Goal: Information Seeking & Learning: Learn about a topic

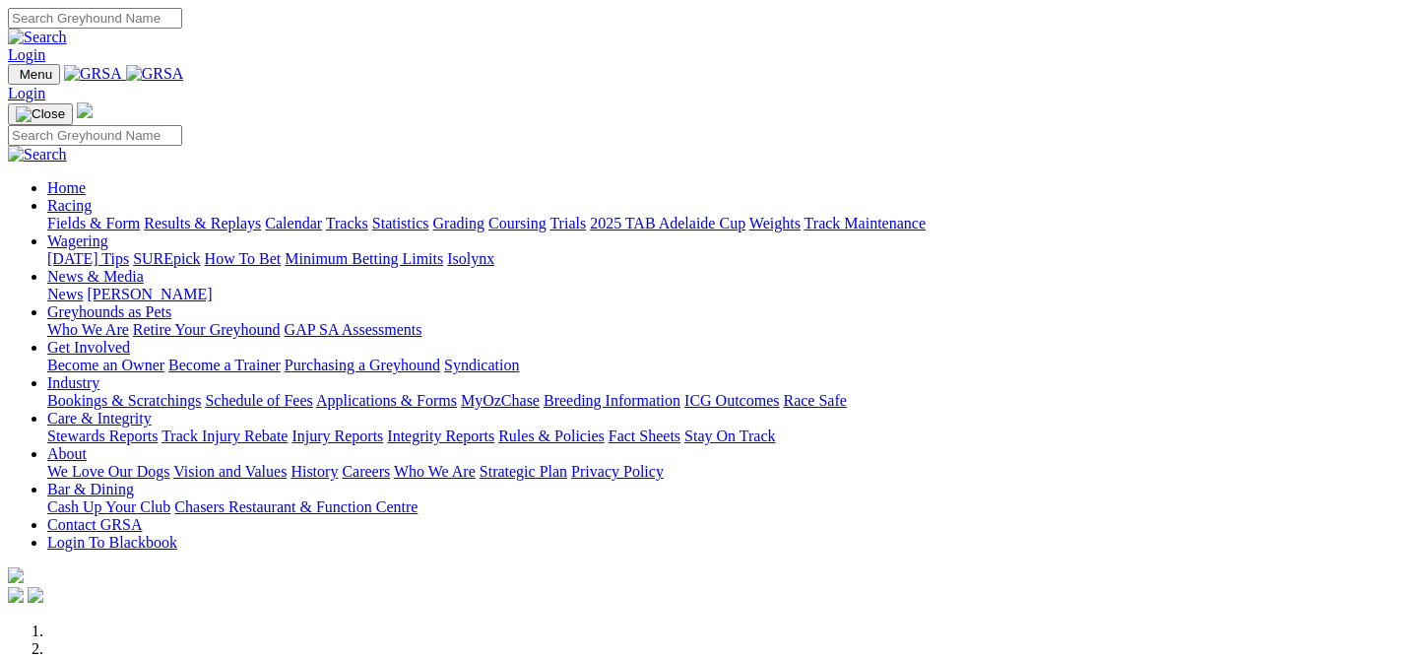
click at [45, 46] on link "Login" at bounding box center [26, 54] width 37 height 17
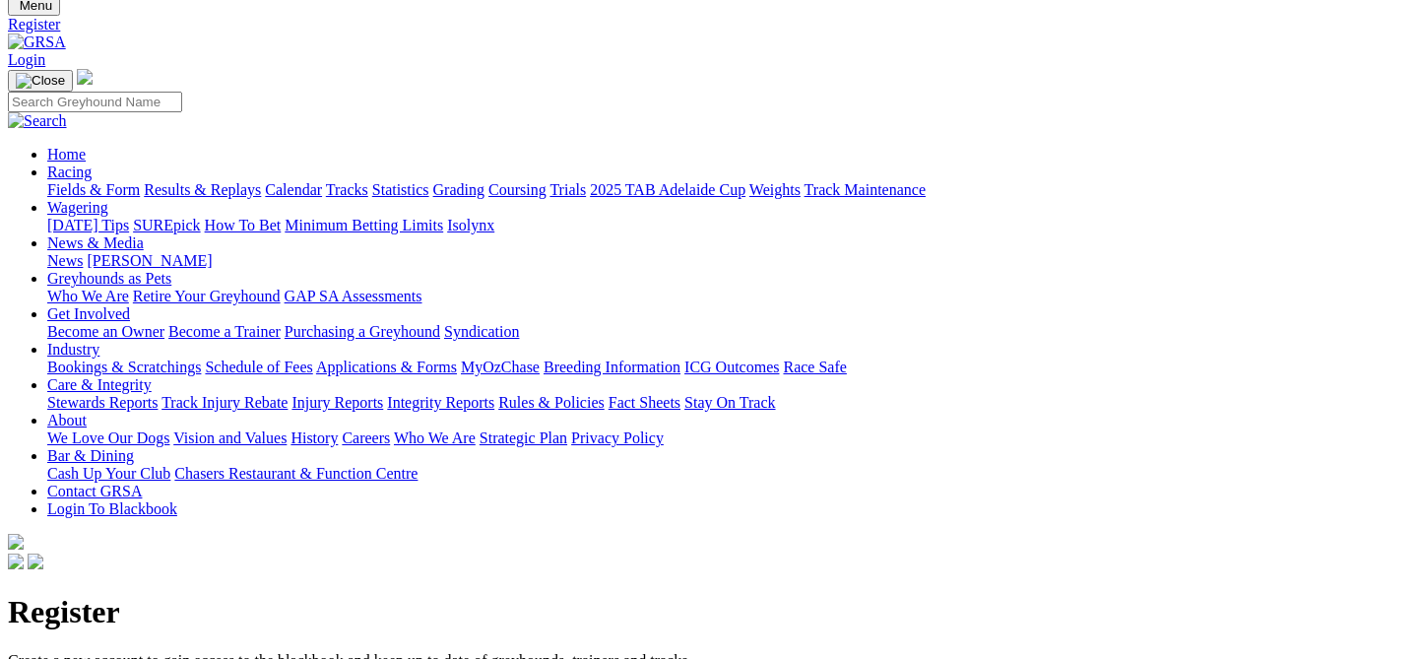
scroll to position [75, 0]
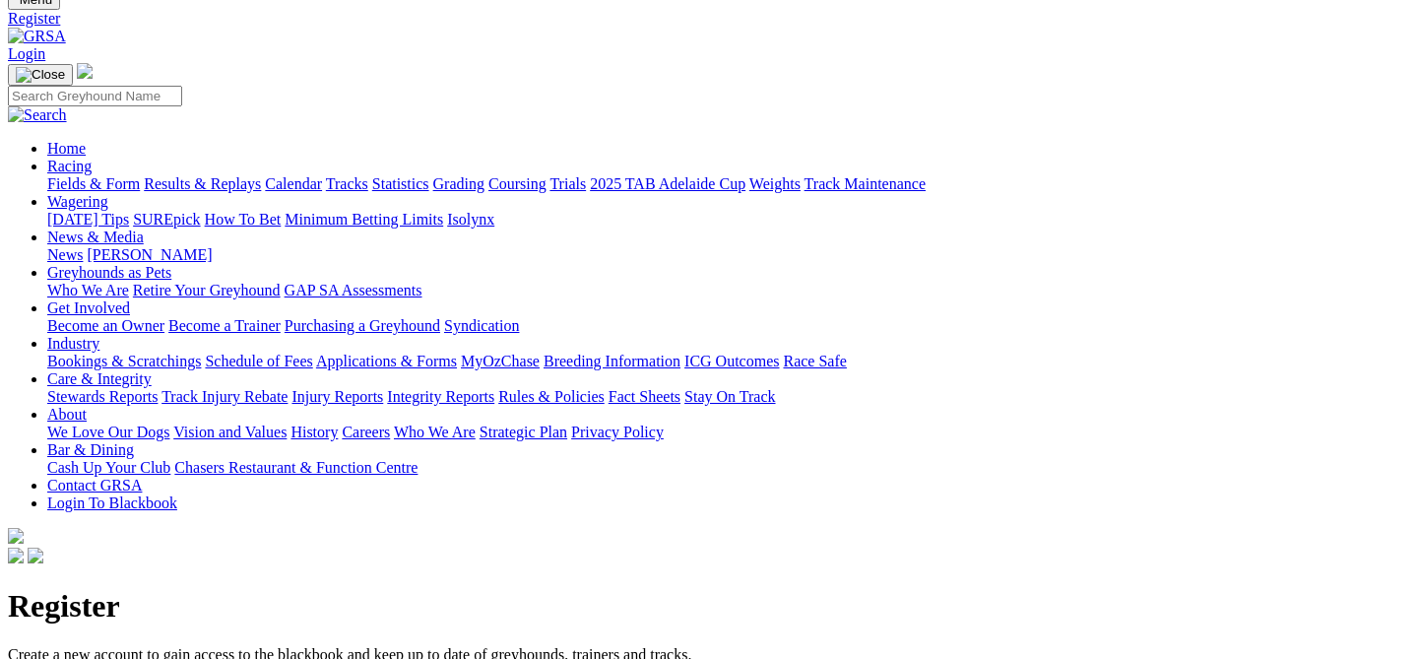
type input "Shonah"
type input "[PERSON_NAME]"
type input "PO Box 234"
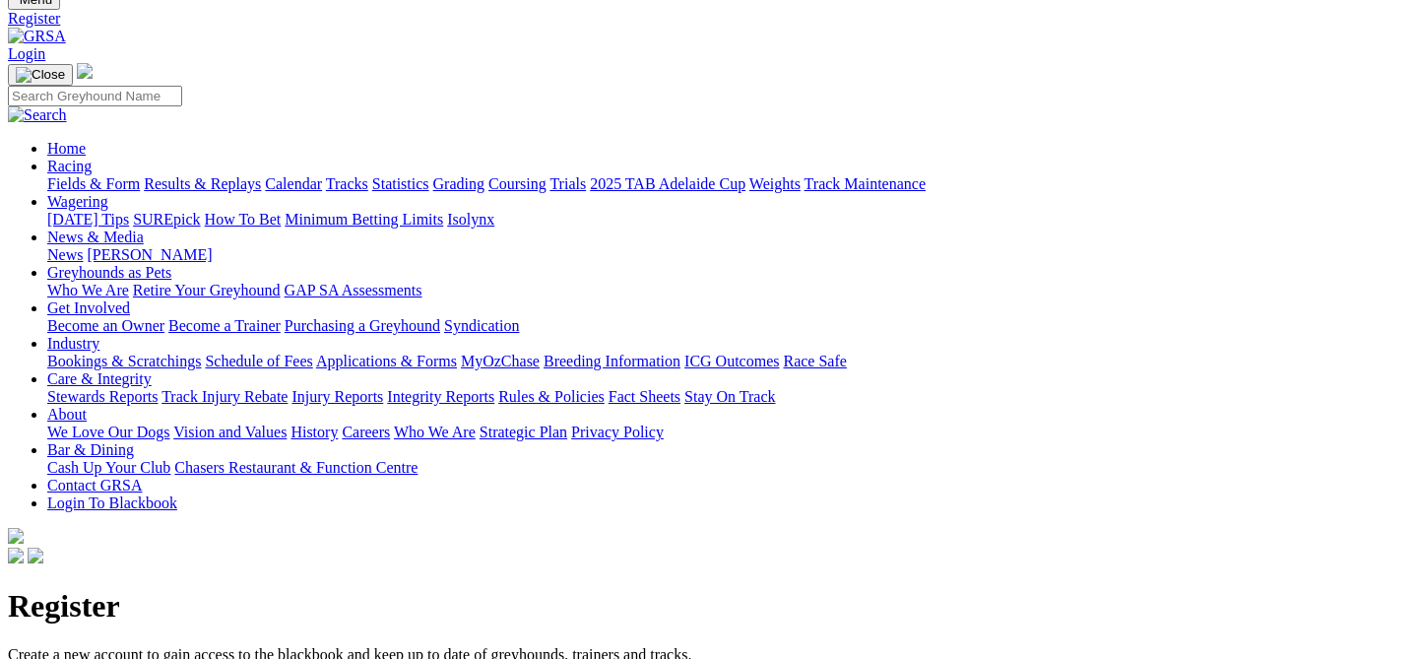
type input "Nichols Point"
select select "VIC"
type input "3501"
type input "shonah@shonahlee.com"
type input "0428810433"
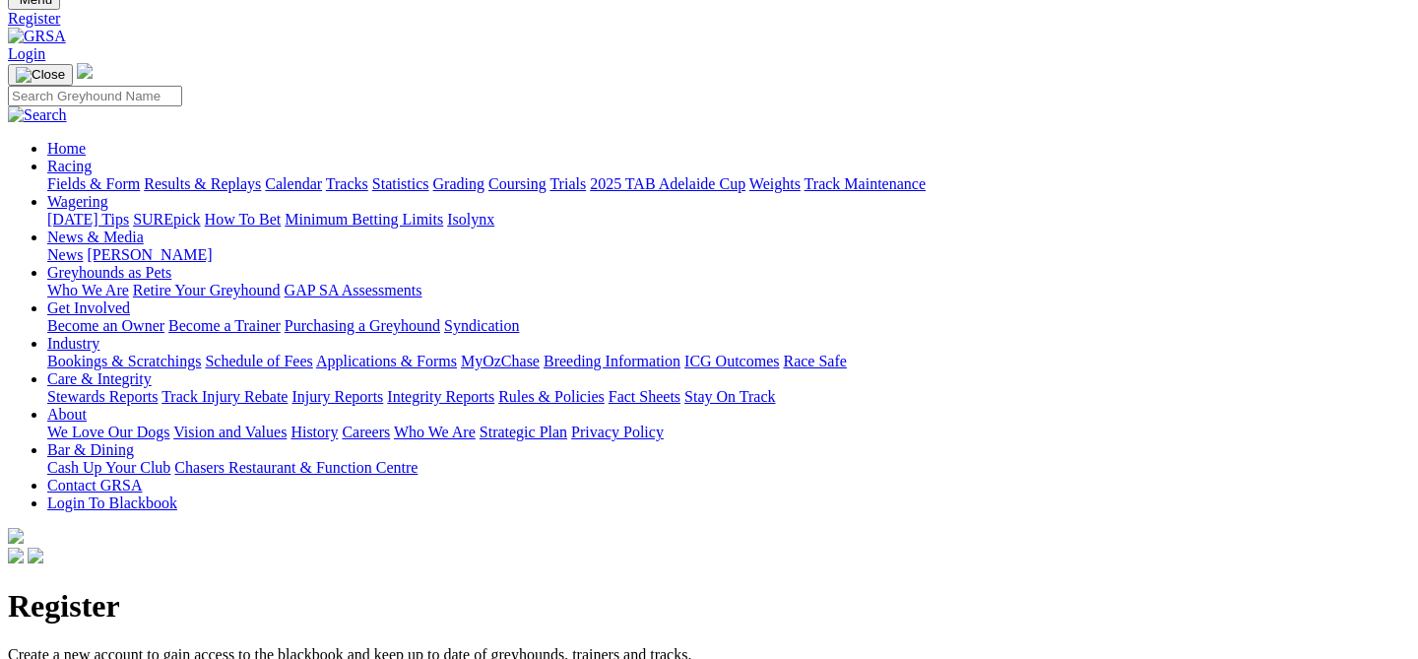
drag, startPoint x: 570, startPoint y: 229, endPoint x: 424, endPoint y: 217, distance: 147.3
type input "Heathcote"
select select "Female"
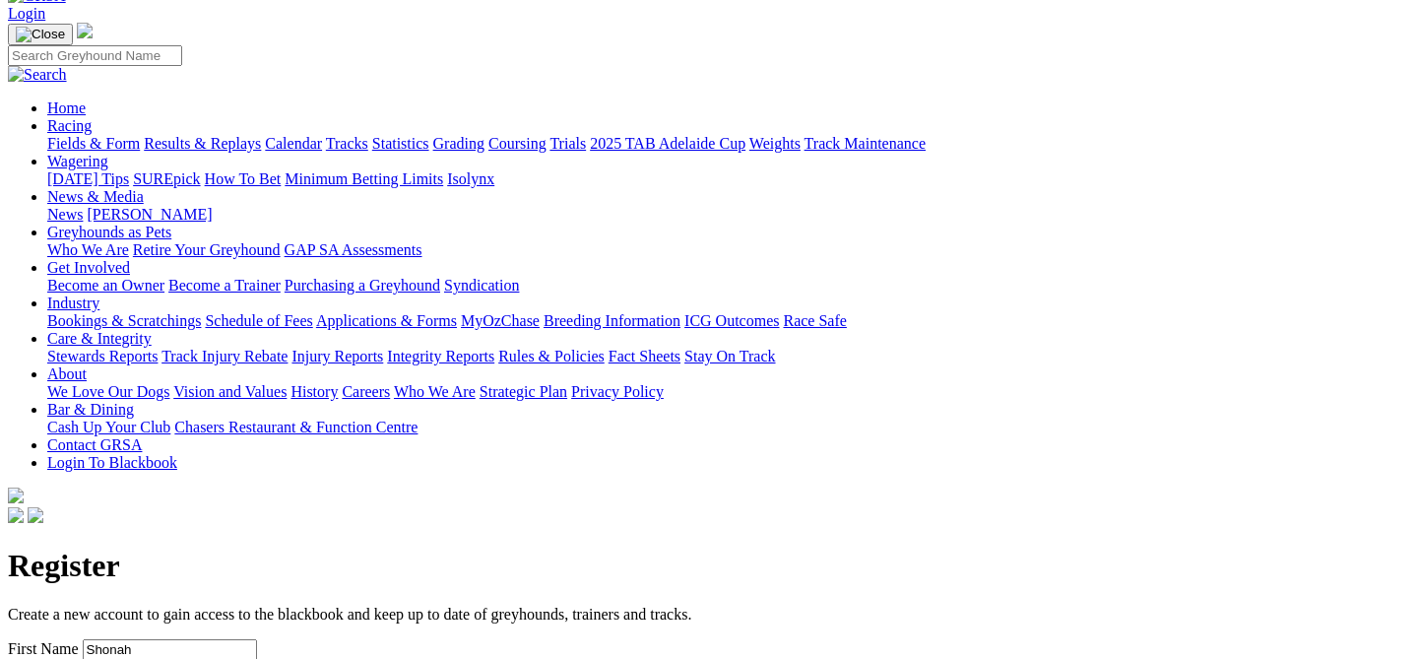
scroll to position [118, 0]
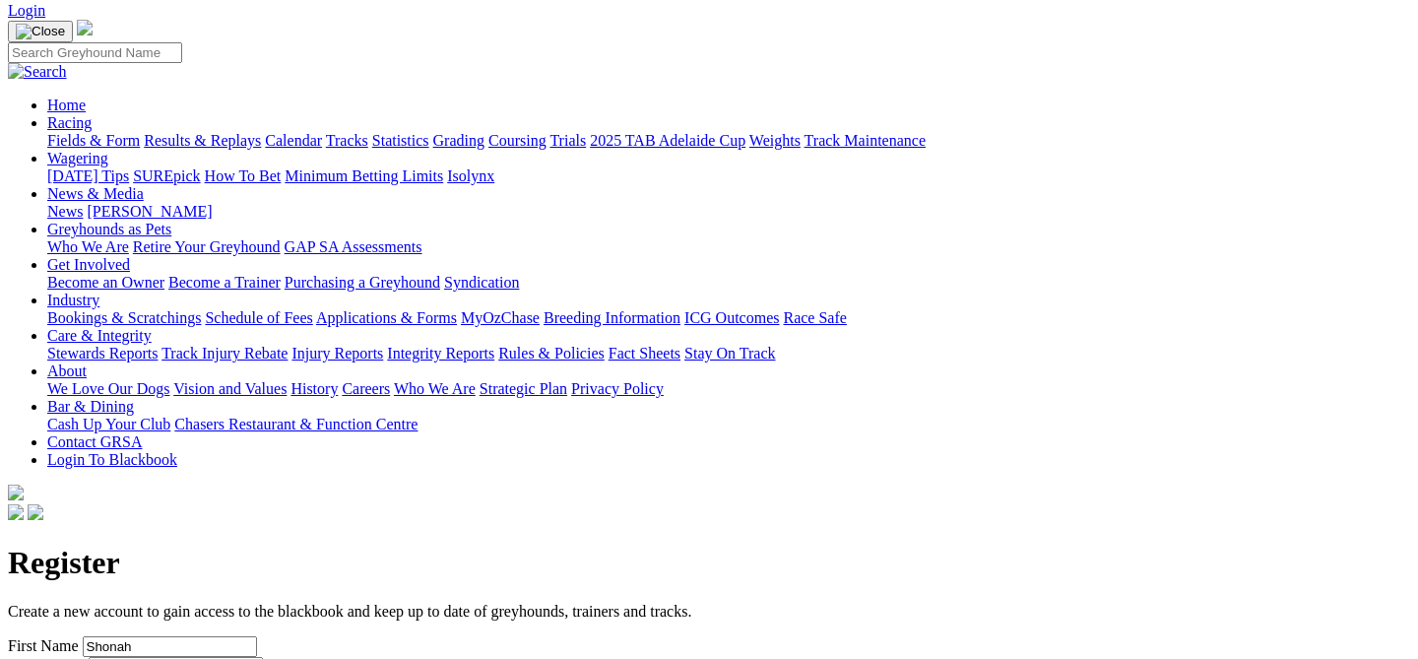
select select "23"
select select "9"
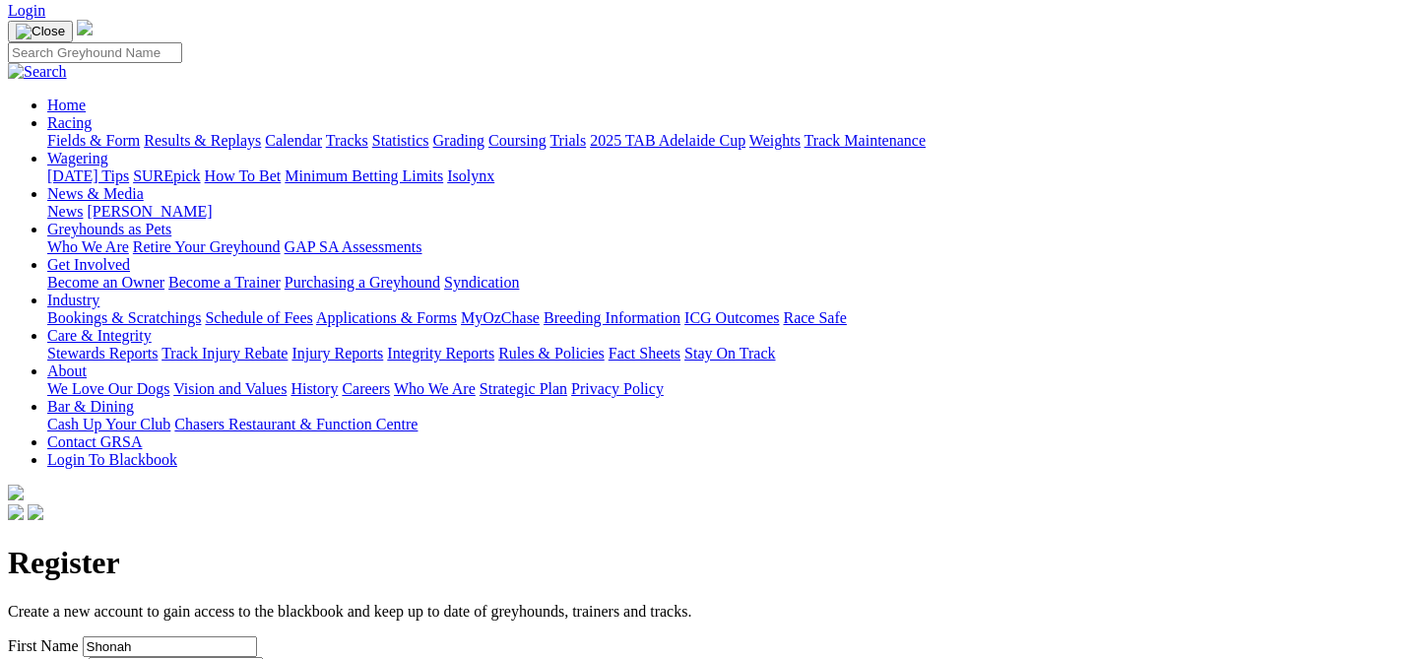
select select "1975"
drag, startPoint x: 216, startPoint y: 388, endPoint x: 2, endPoint y: 340, distance: 219.1
type input "20 Jubilee Drive"
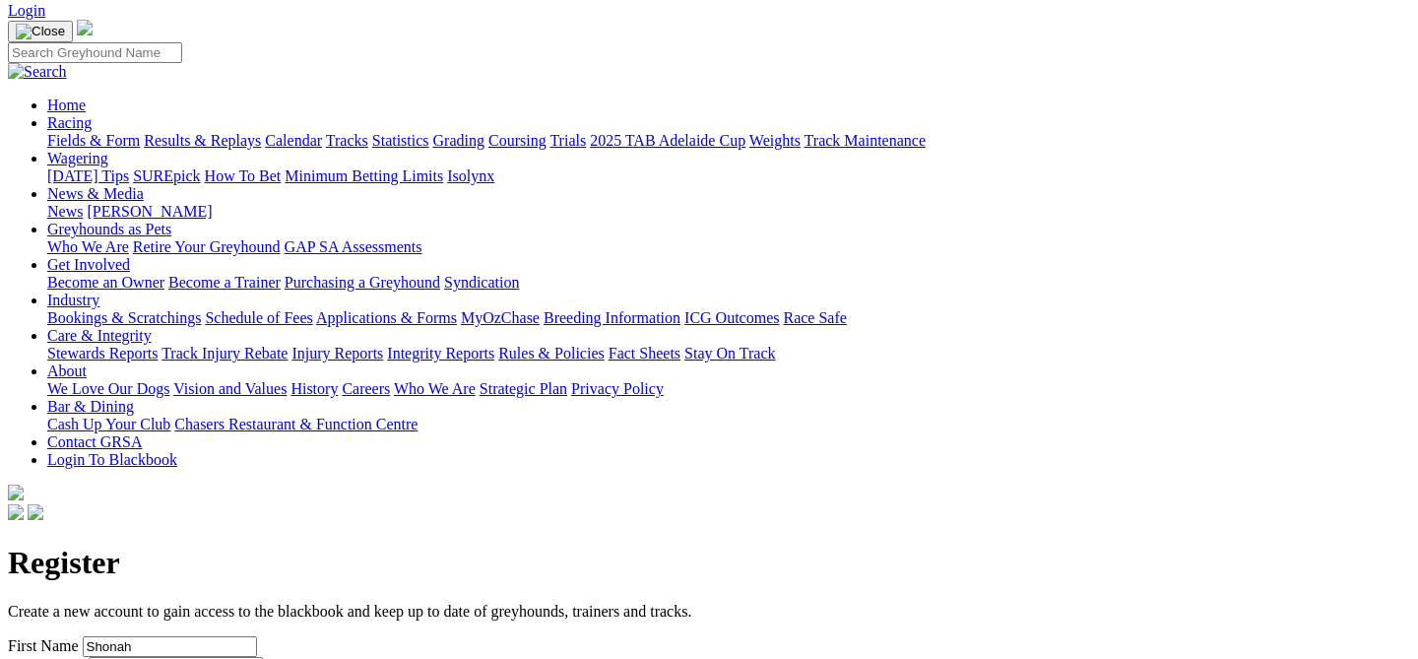
drag, startPoint x: 189, startPoint y: 540, endPoint x: 0, endPoint y: 528, distance: 189.5
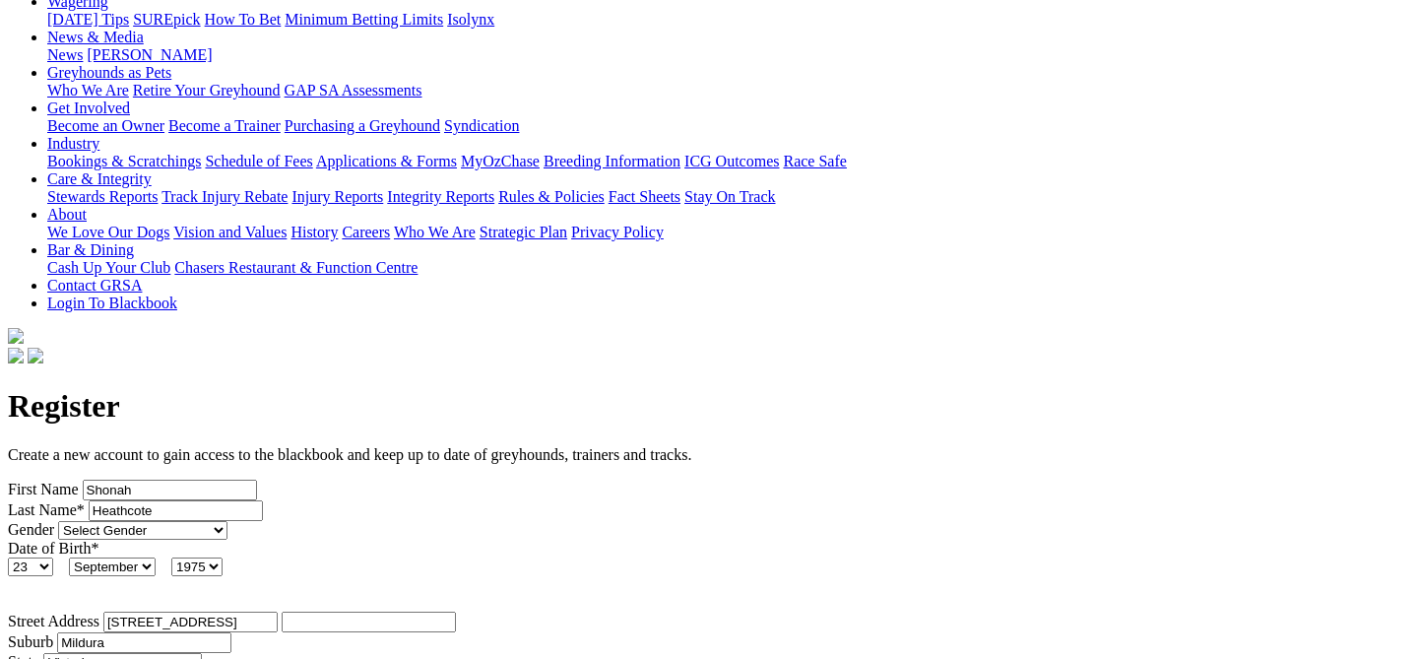
scroll to position [289, 0]
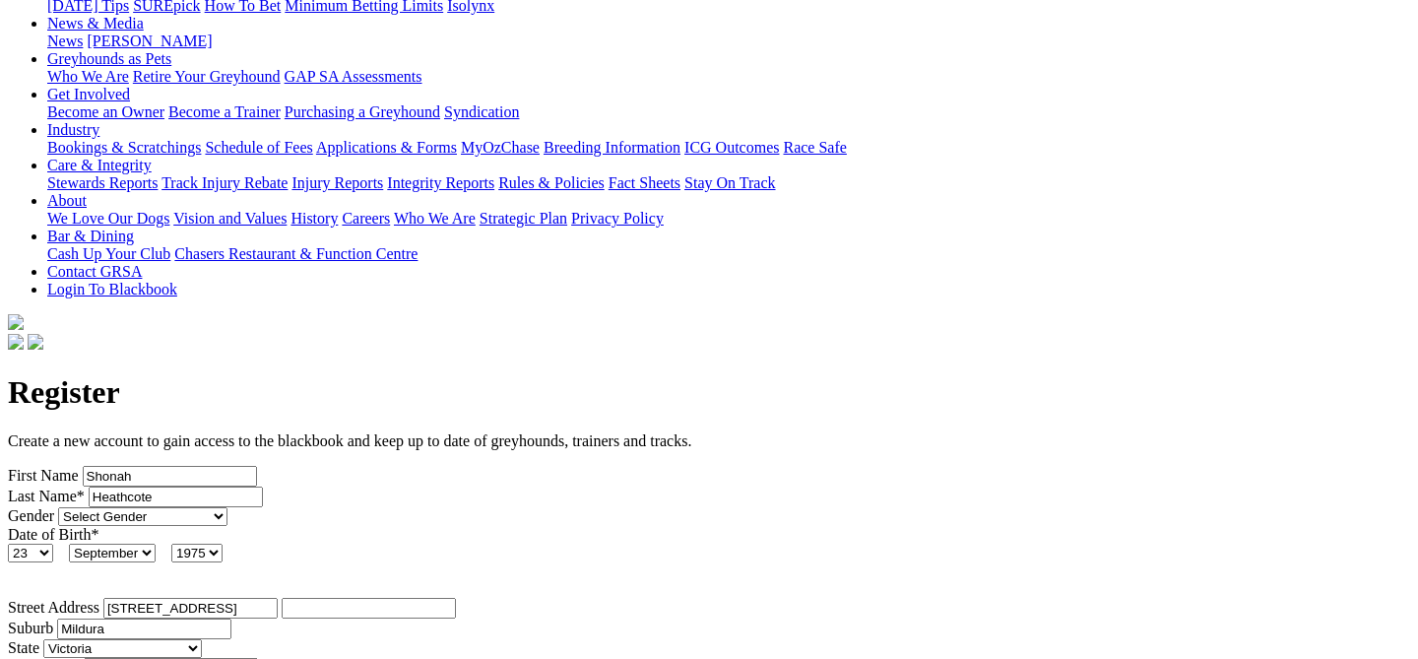
type input "Mildura"
click at [258, 658] on input "3501" at bounding box center [171, 668] width 174 height 21
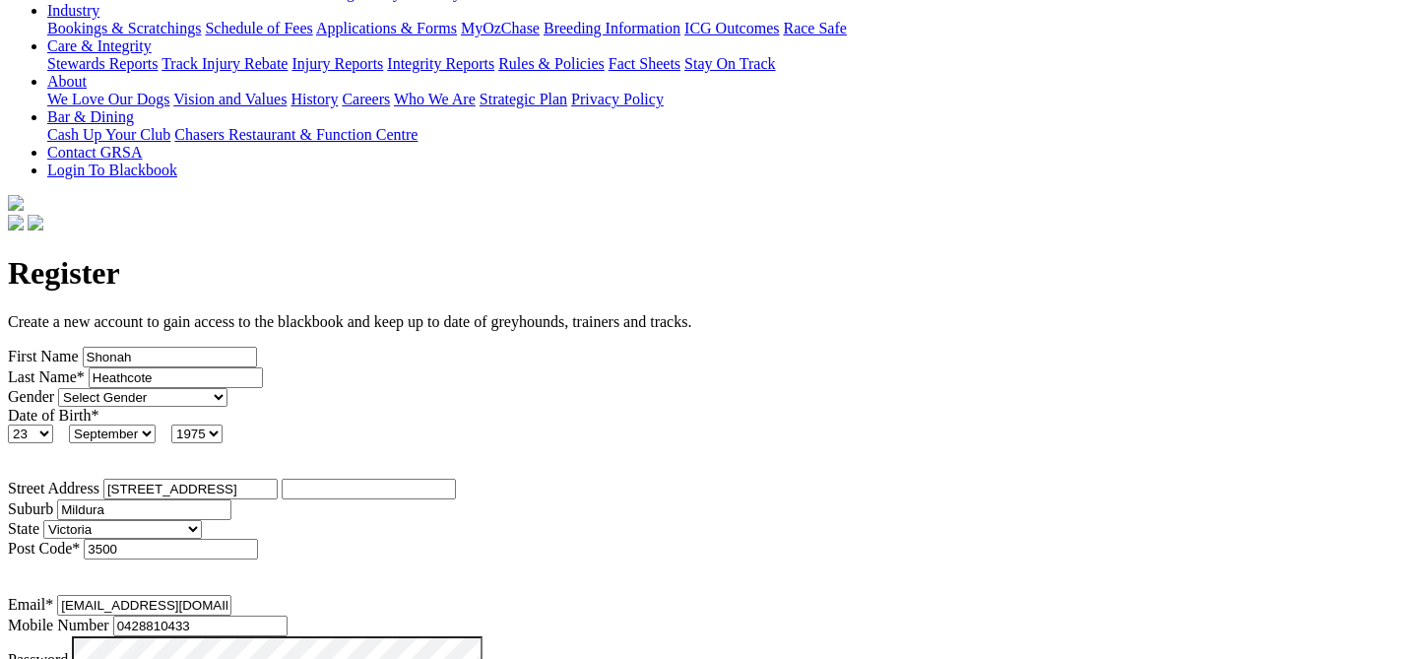
scroll to position [412, 0]
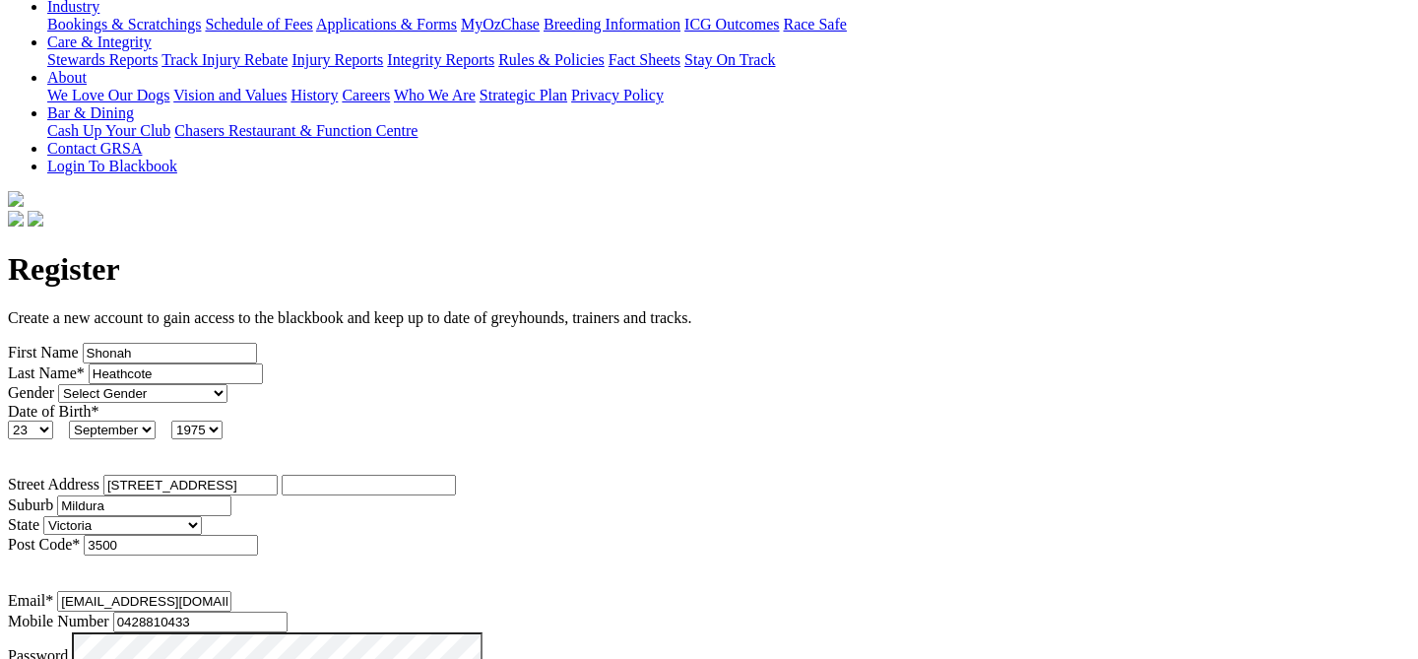
type input "3500"
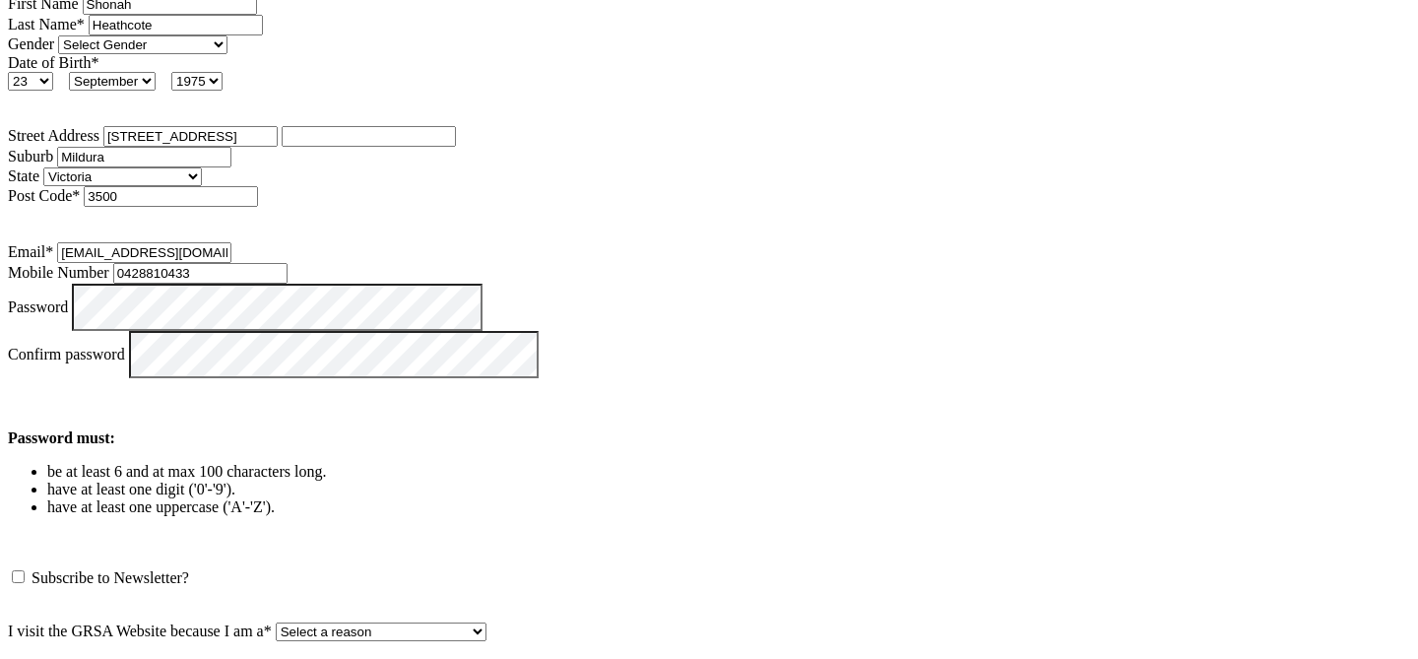
scroll to position [759, 0]
click at [451, 623] on select "Select a reason Punter Trainer Owner Greyhound Enthusiast Employee of club/trac…" at bounding box center [381, 632] width 211 height 19
select select "Owner"
click at [73, 658] on button "Register" at bounding box center [40, 670] width 65 height 21
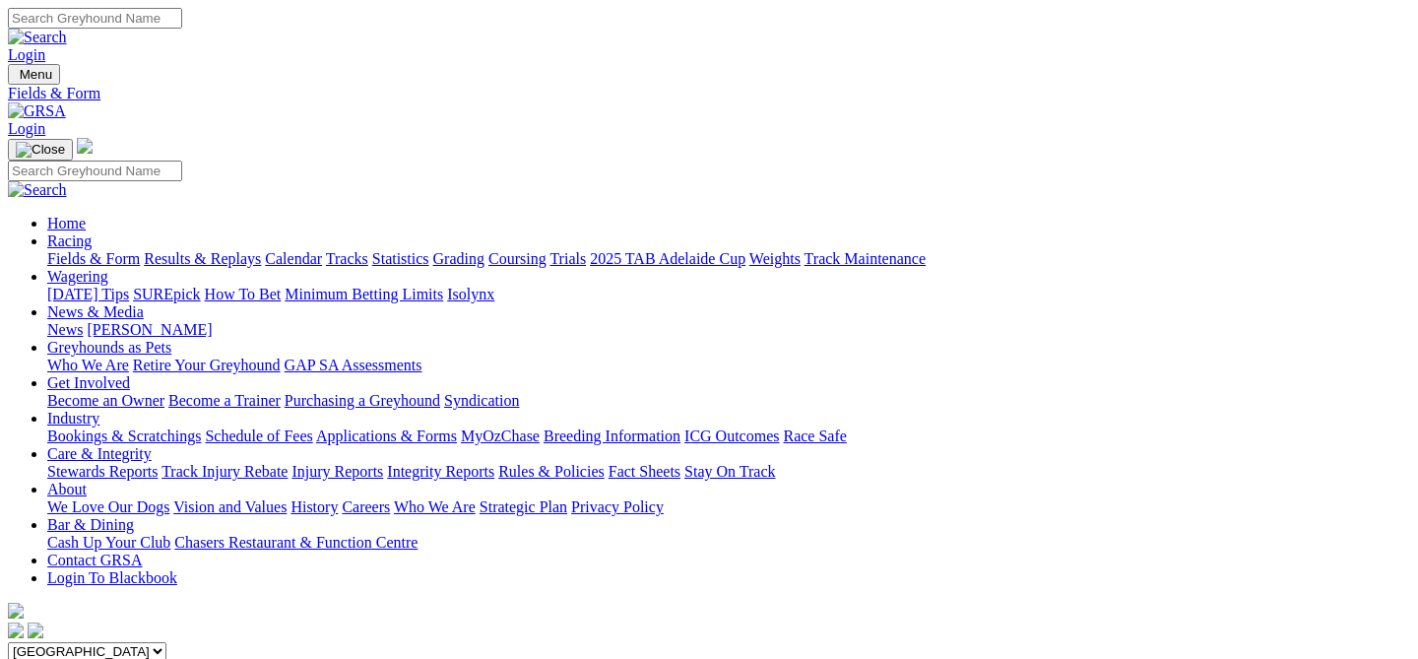
click at [166, 642] on select "South Australia New South Wales Northern Territory Queensland Tasmania Victoria…" at bounding box center [87, 651] width 159 height 19
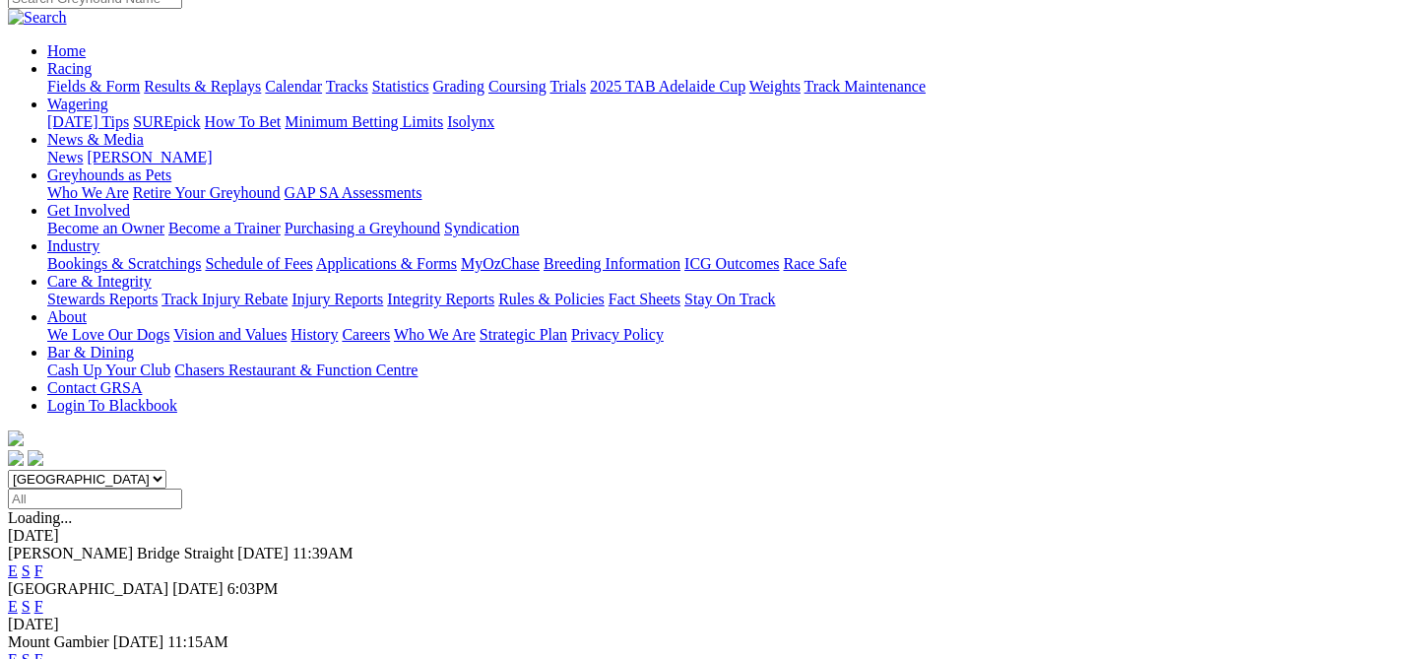
scroll to position [277, 0]
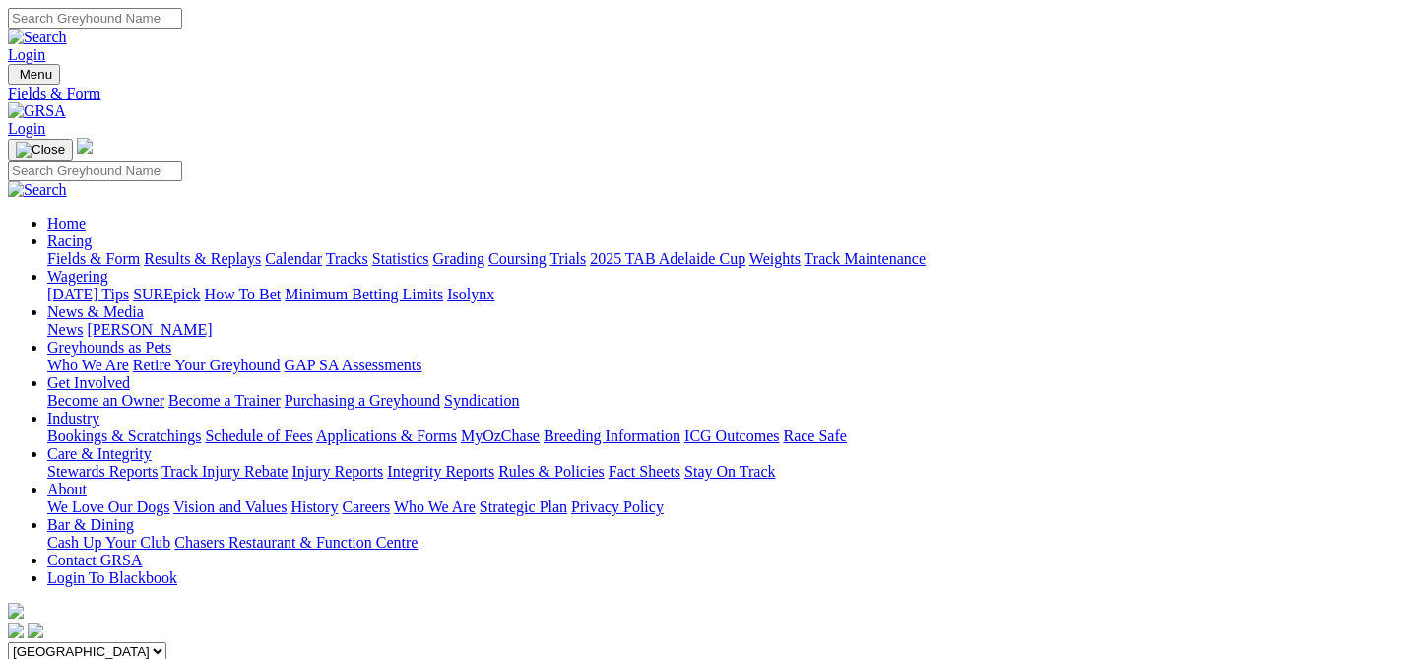
click at [182, 27] on input "Search" at bounding box center [95, 18] width 174 height 21
type input "finnis gem"
click at [67, 29] on link at bounding box center [37, 37] width 59 height 17
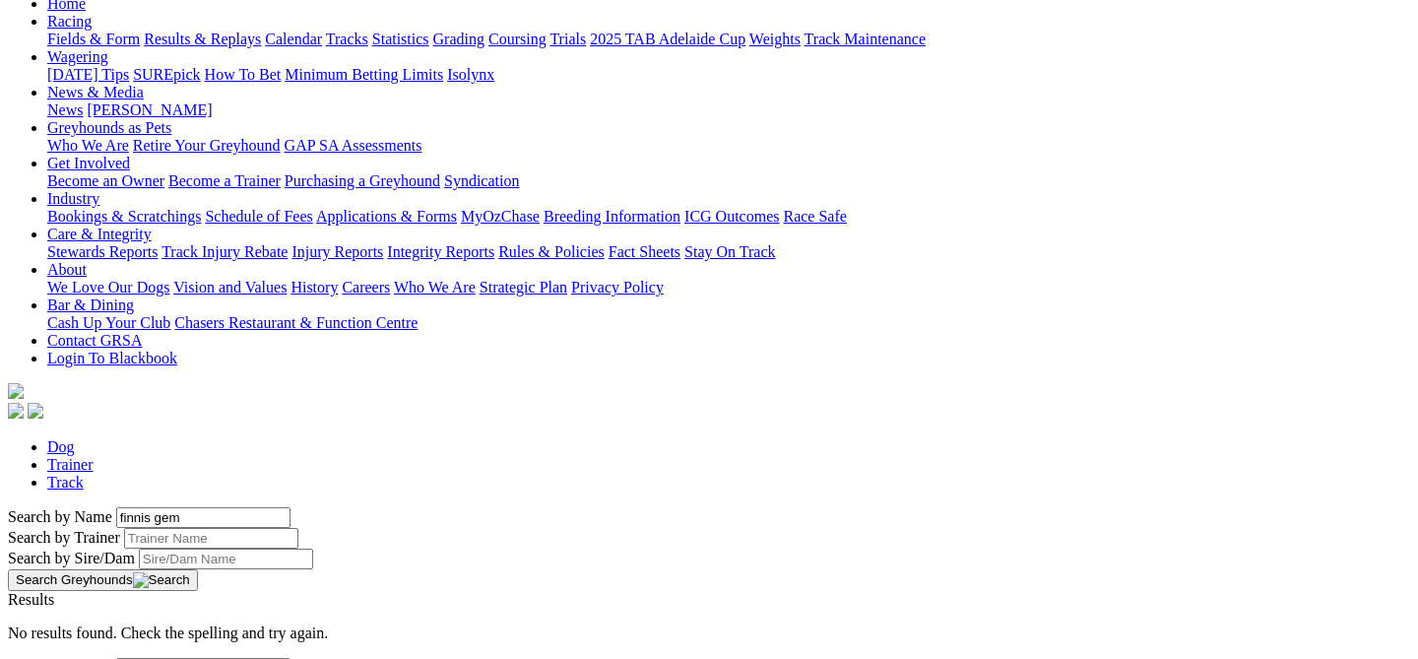
scroll to position [214, 0]
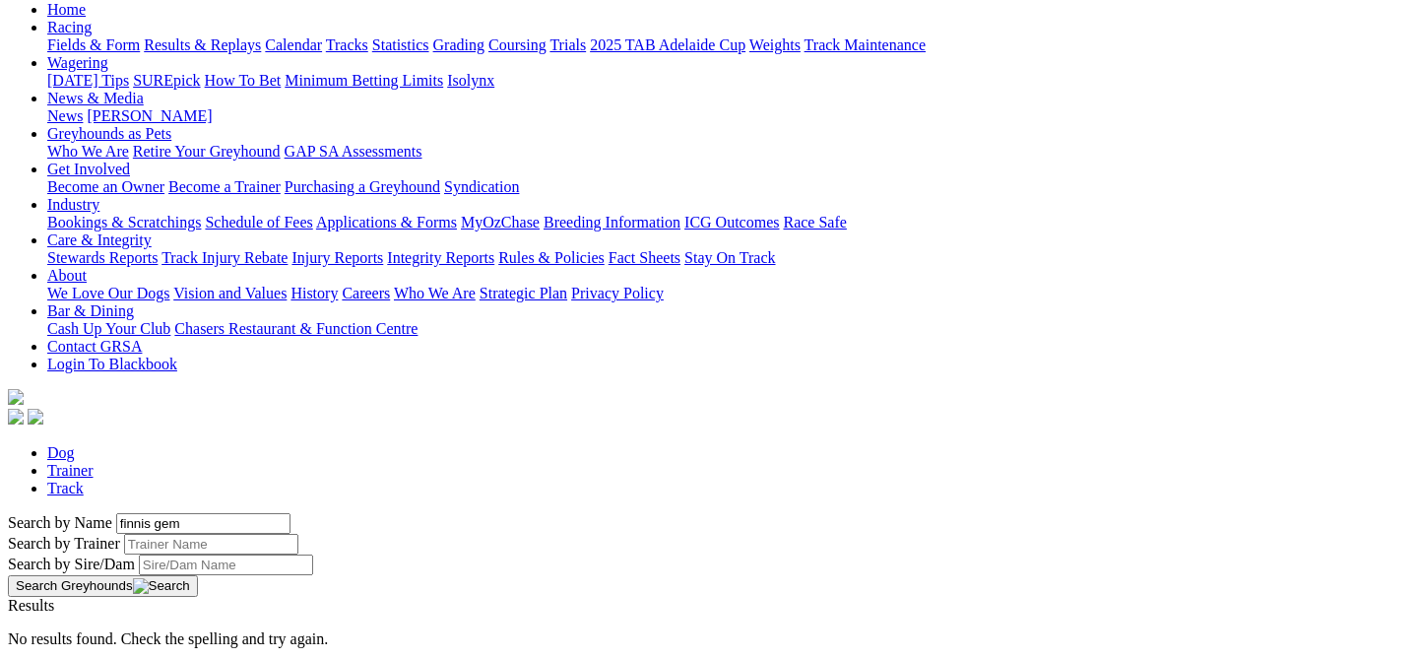
click at [132, 513] on input "finnis gem" at bounding box center [203, 523] width 174 height 21
type input "finniss gem"
click at [88, 615] on link "Finniss Gem" at bounding box center [48, 623] width 80 height 17
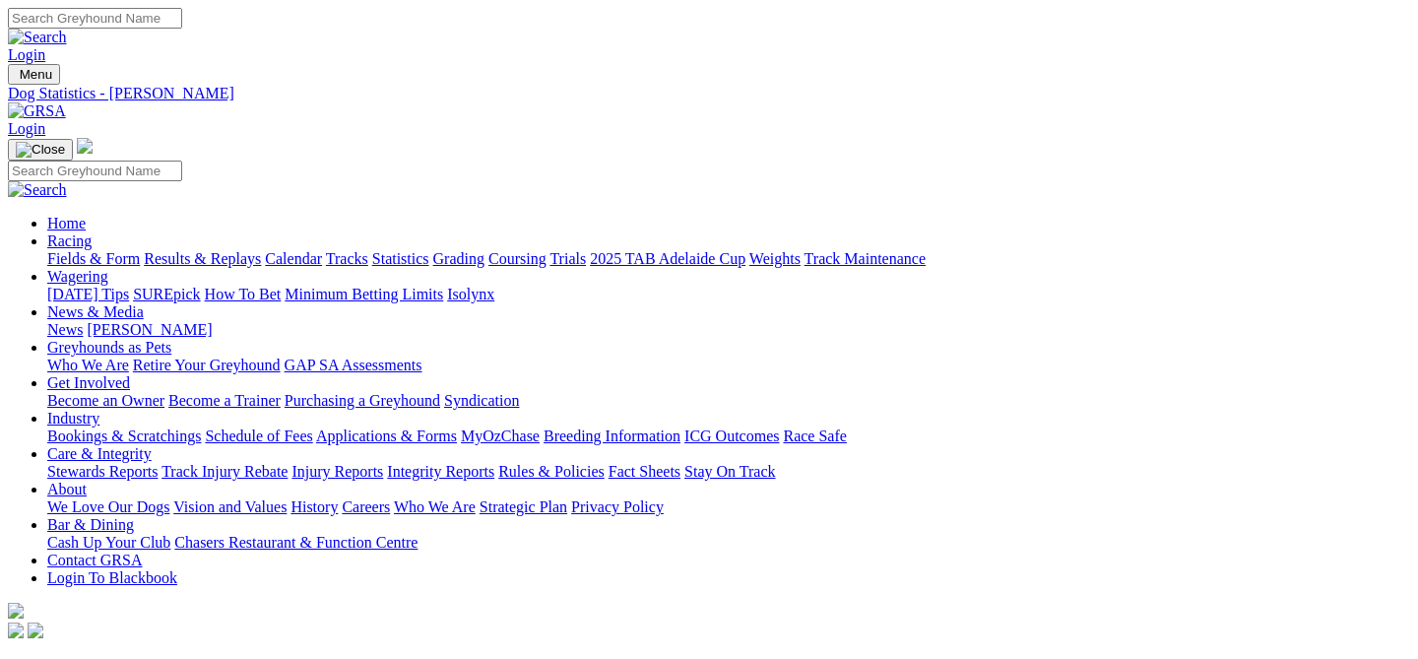
click at [182, 20] on input "Search" at bounding box center [95, 18] width 174 height 21
type input "[PERSON_NAME]"
click at [182, 22] on input "Search" at bounding box center [95, 18] width 174 height 21
type input "Ocean Fury"
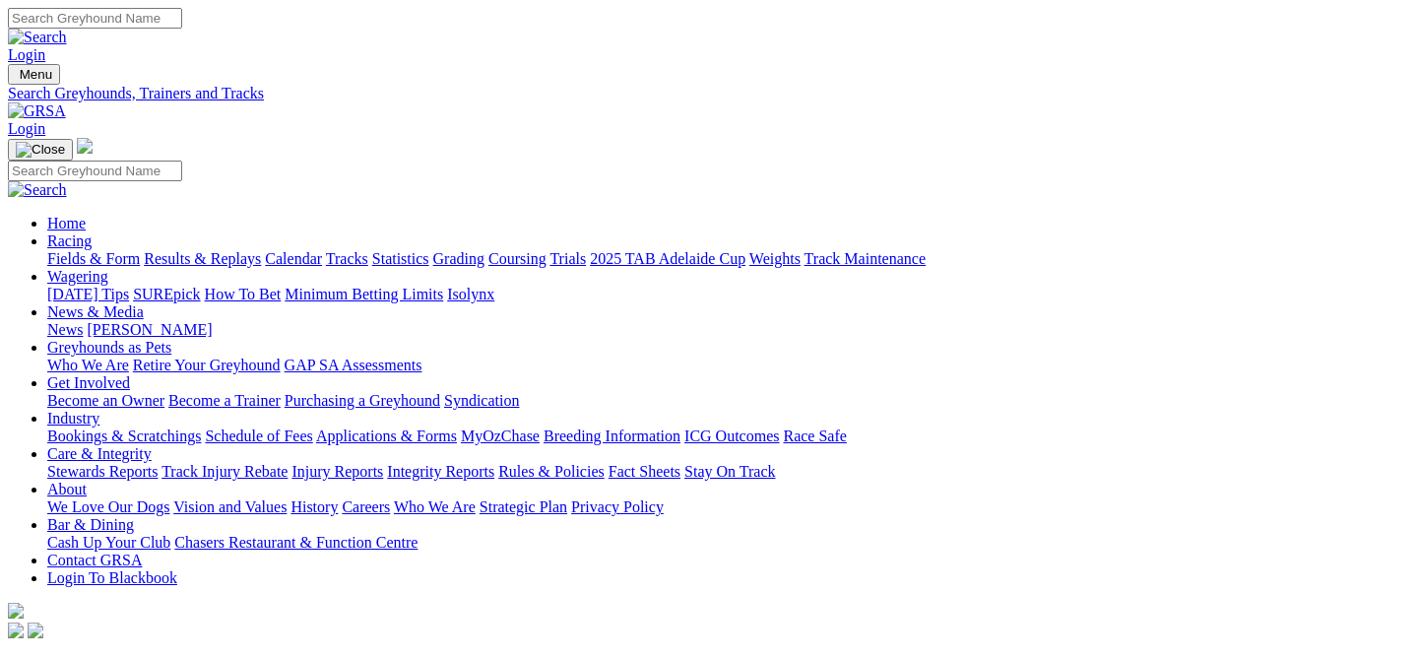
click at [182, 20] on input "Search" at bounding box center [95, 18] width 174 height 21
type input "Finniss honour"
click at [182, 24] on input "Search" at bounding box center [95, 18] width 174 height 21
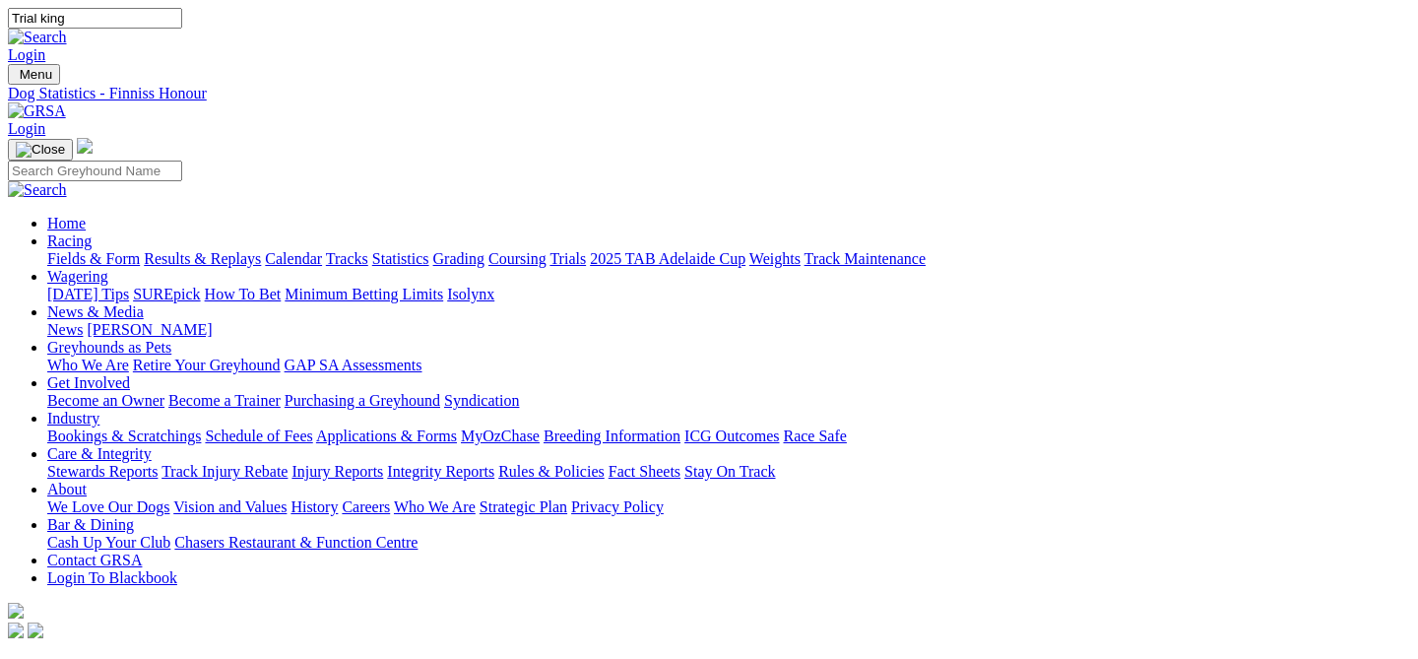
type input "Trial king"
click at [182, 18] on input "Search" at bounding box center [95, 18] width 174 height 21
type input "[PERSON_NAME]"
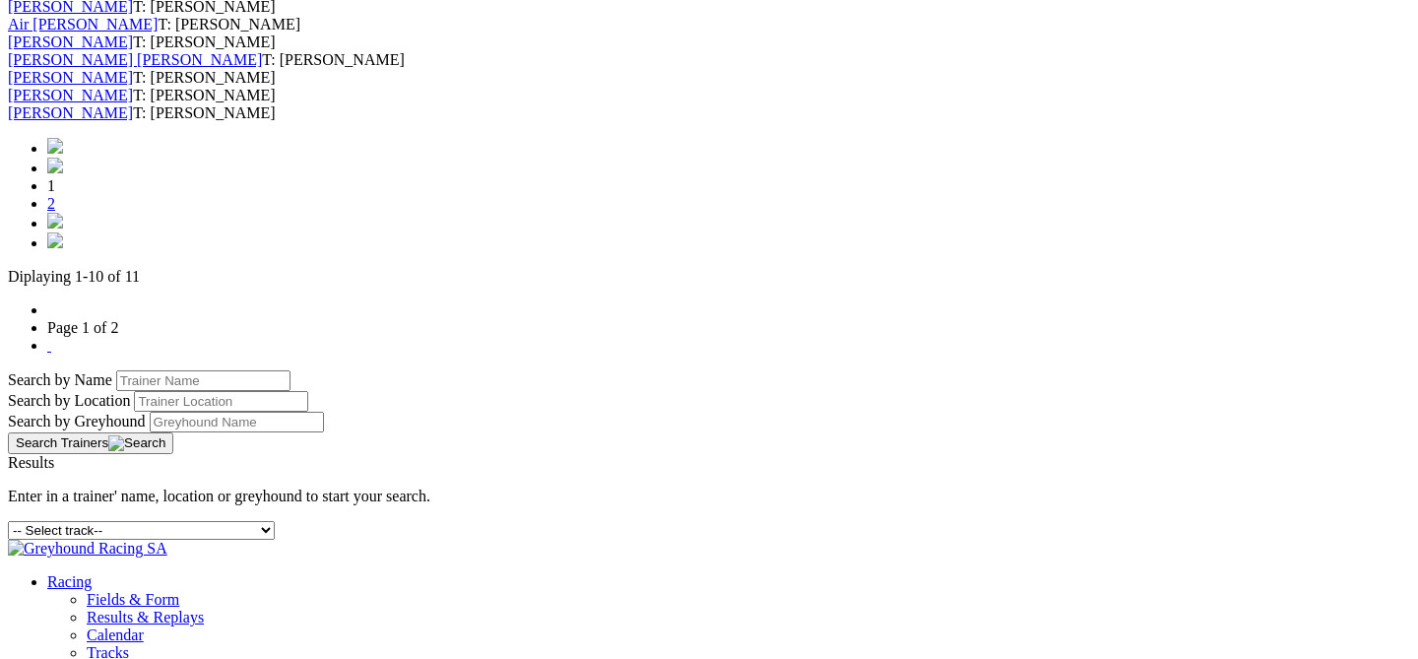
scroll to position [898, 0]
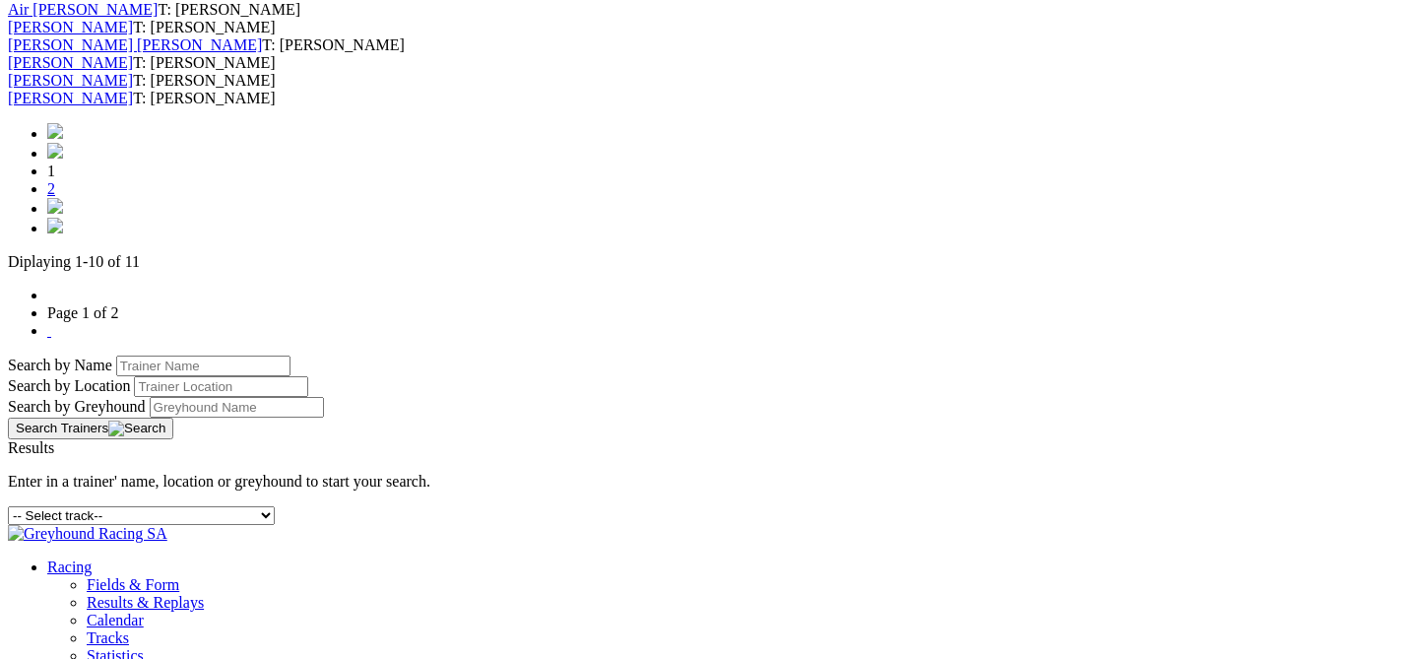
click at [55, 197] on link "2" at bounding box center [51, 188] width 8 height 17
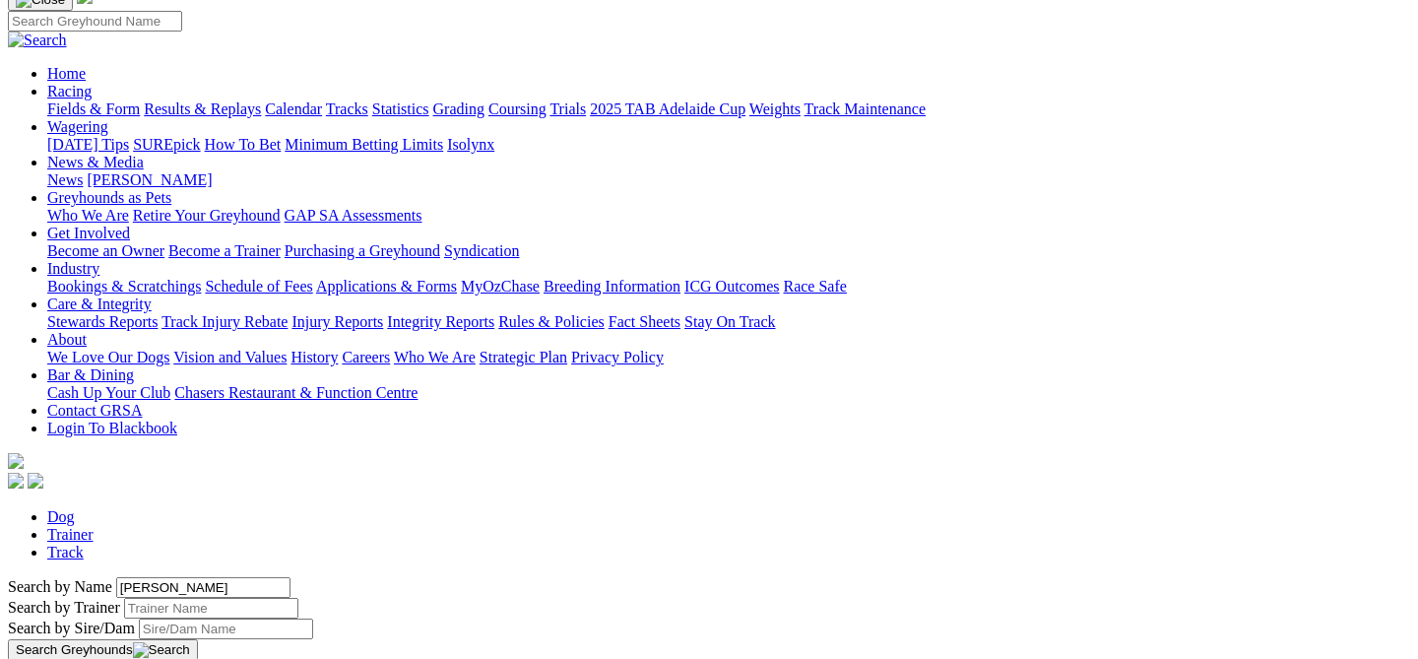
scroll to position [153, 0]
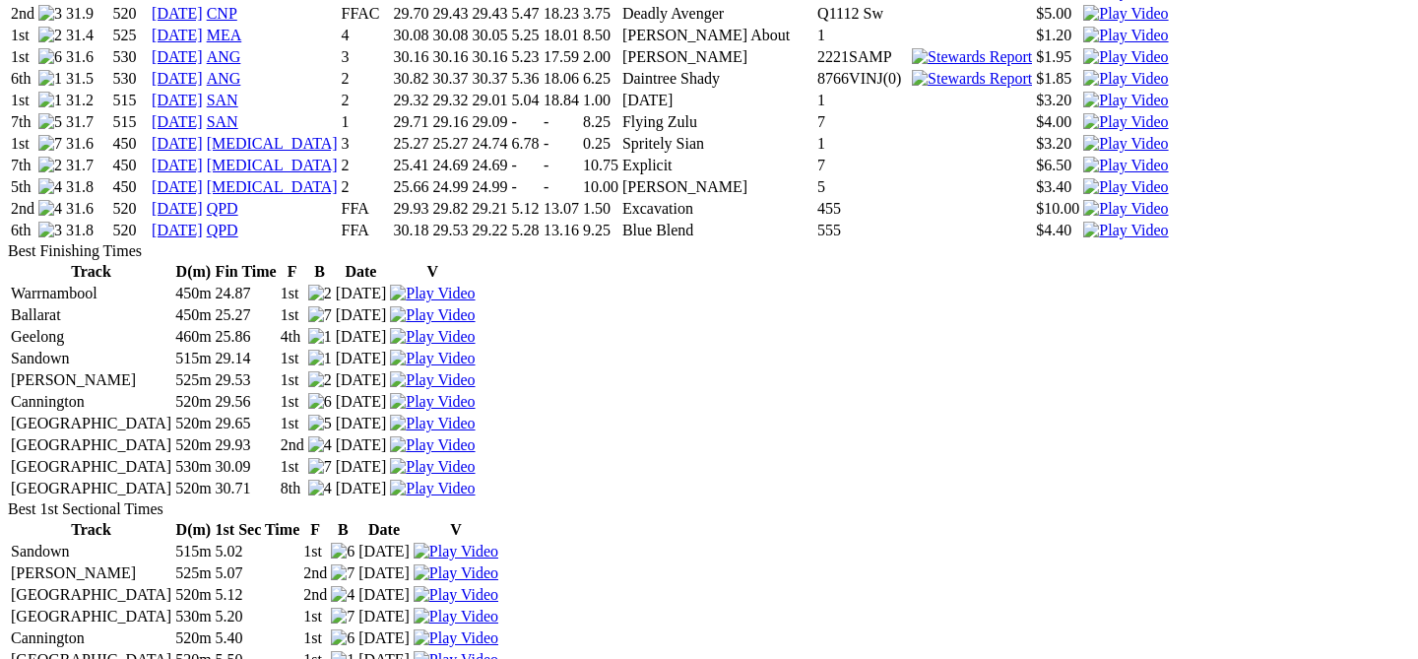
scroll to position [2457, 0]
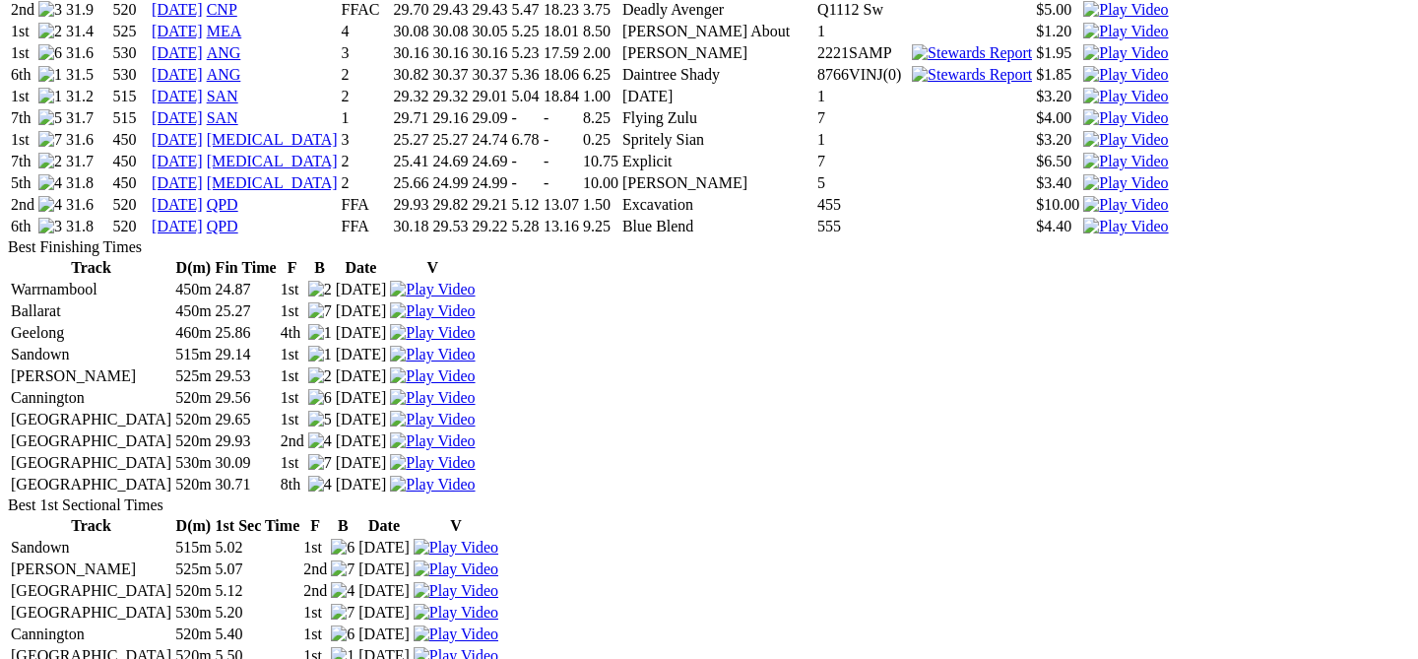
click at [475, 472] on img at bounding box center [432, 463] width 85 height 18
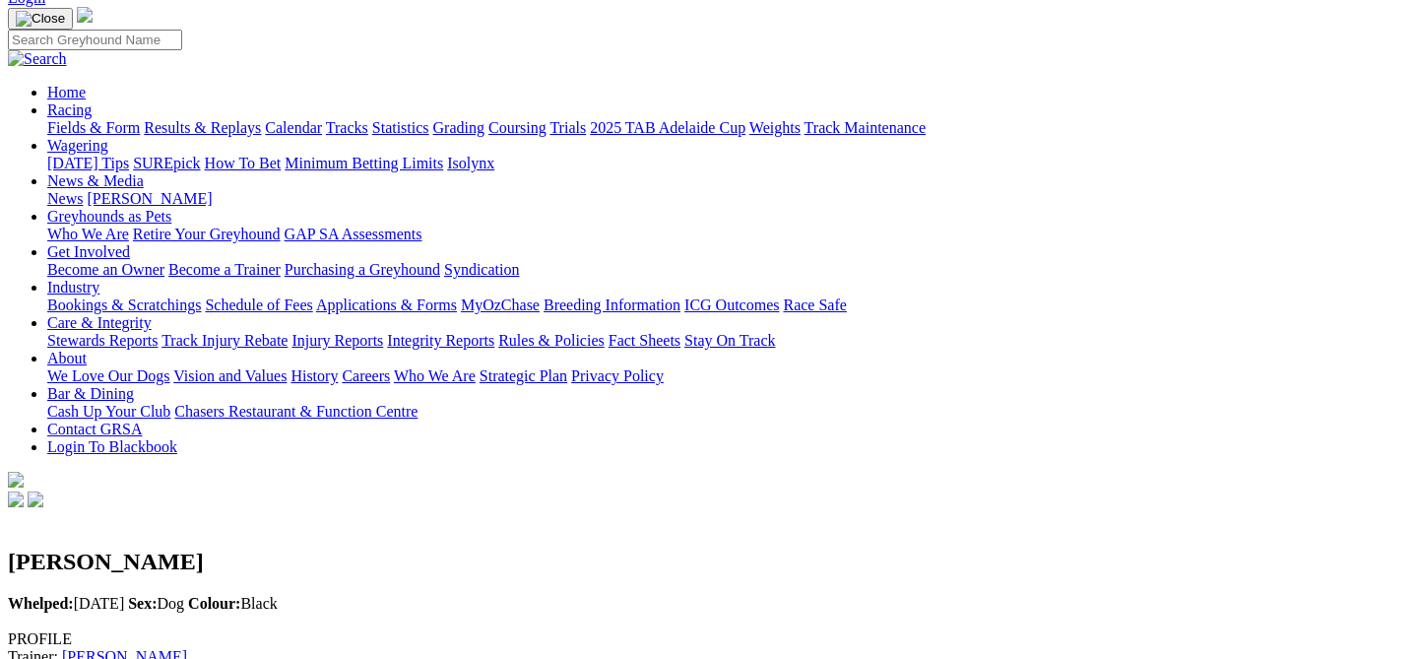
scroll to position [0, 0]
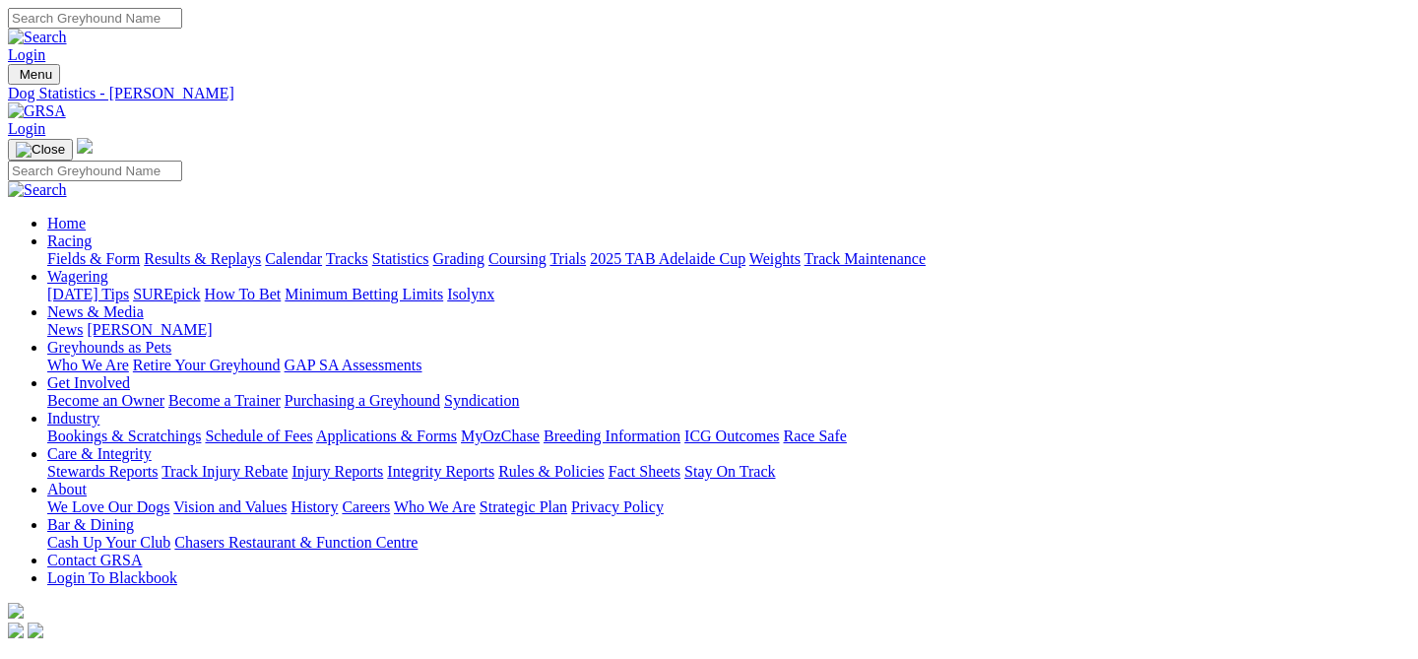
click at [746, 250] on link "2025 TAB Adelaide Cup" at bounding box center [668, 258] width 156 height 17
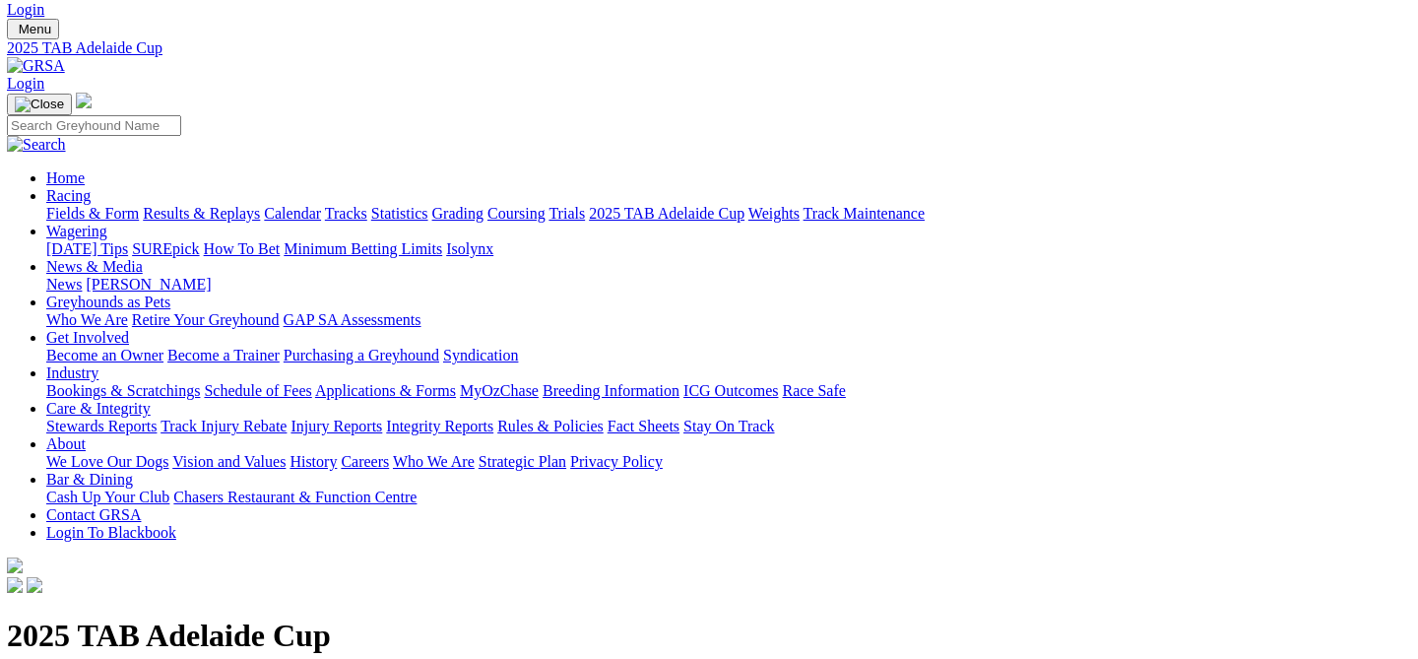
scroll to position [0, 1]
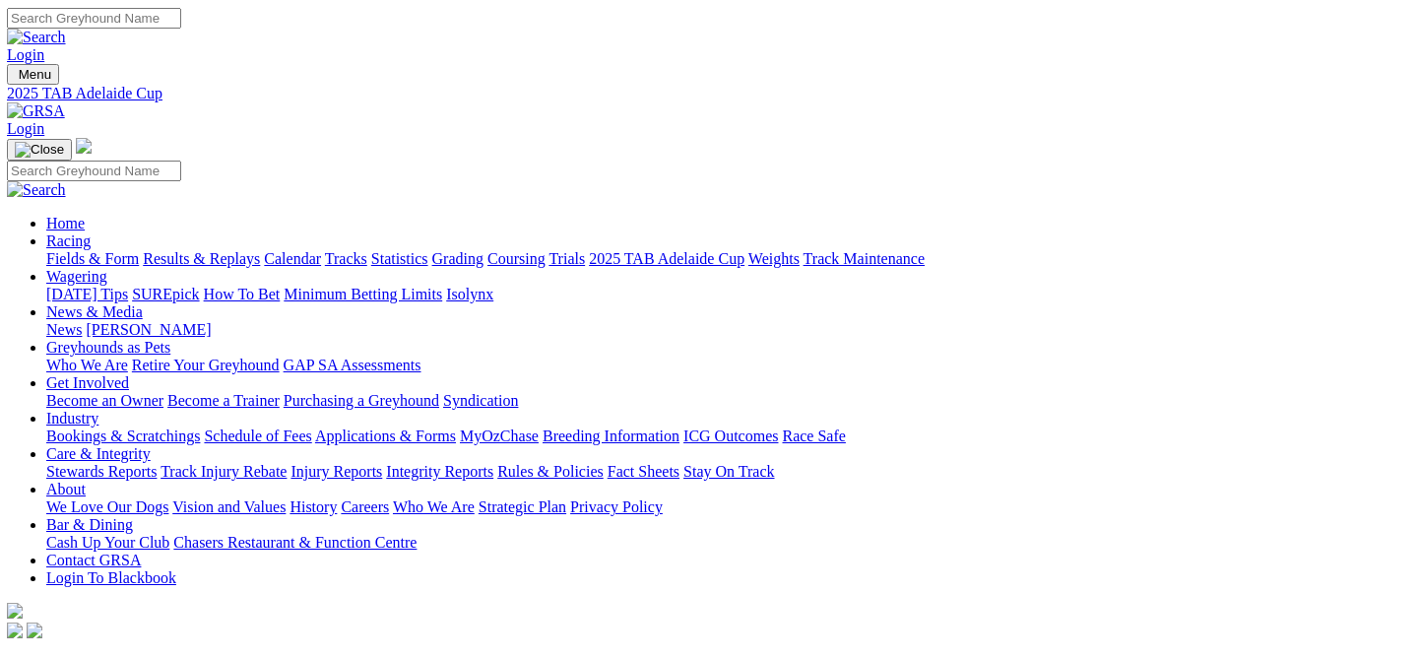
click at [800, 250] on link "Weights" at bounding box center [774, 258] width 51 height 17
click at [62, 250] on link "Fields & Form" at bounding box center [93, 258] width 93 height 17
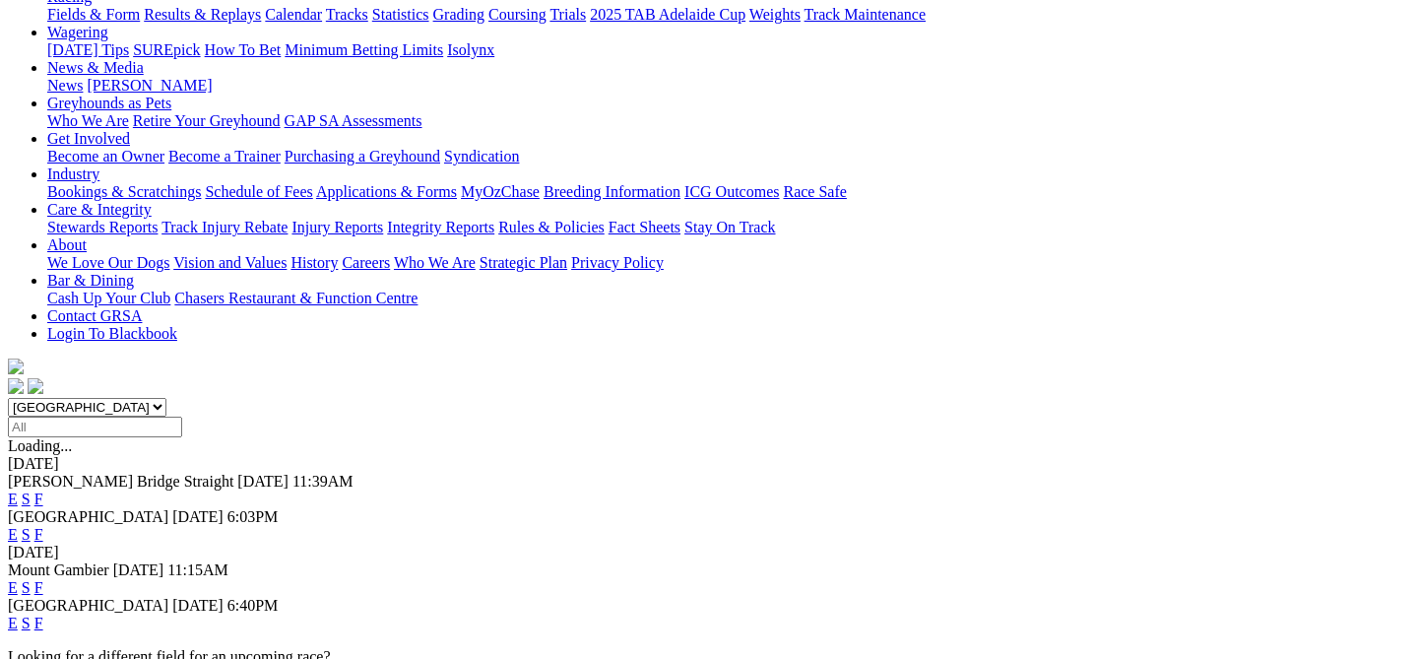
scroll to position [250, 0]
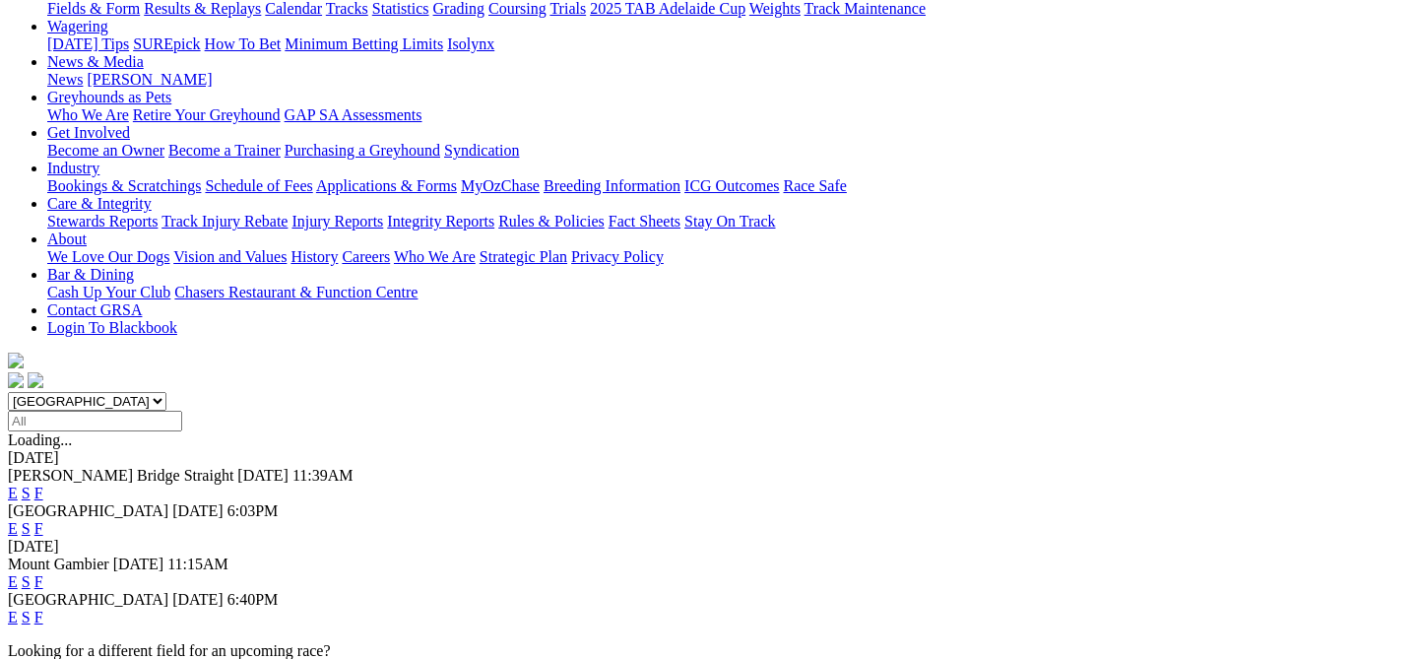
click at [31, 609] on link "S" at bounding box center [26, 617] width 9 height 17
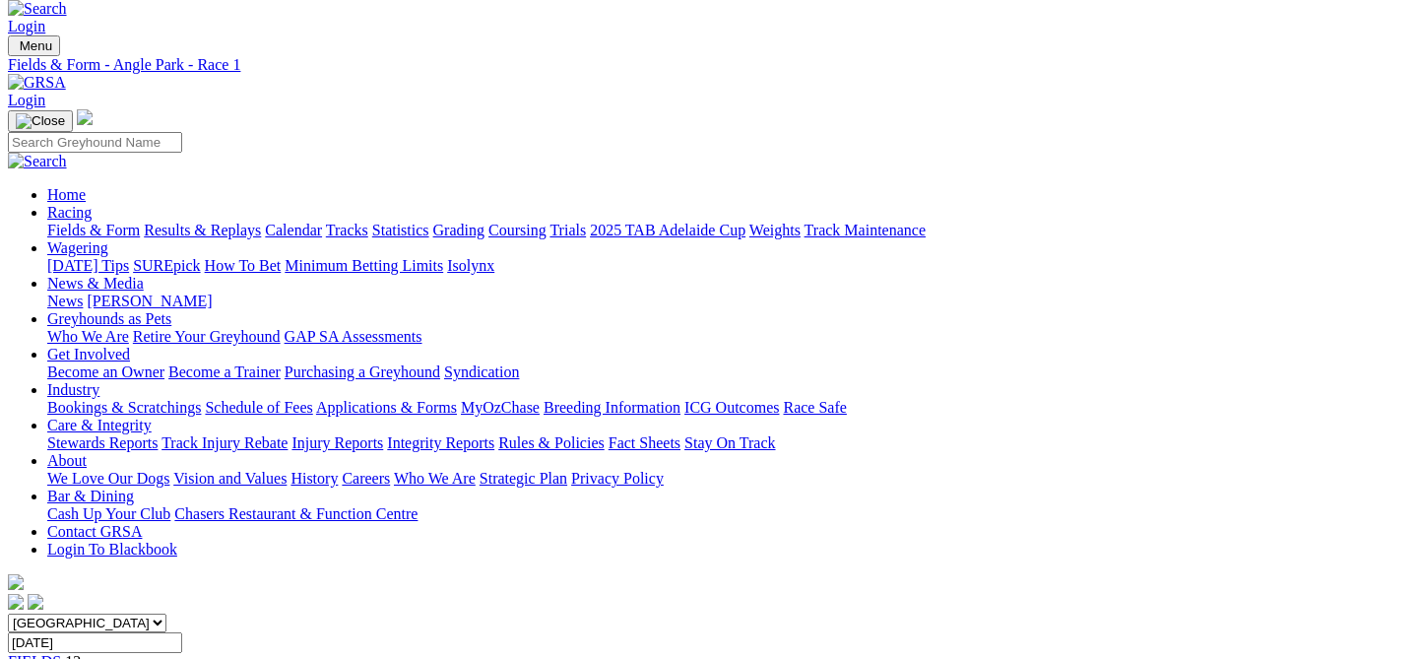
scroll to position [31, 0]
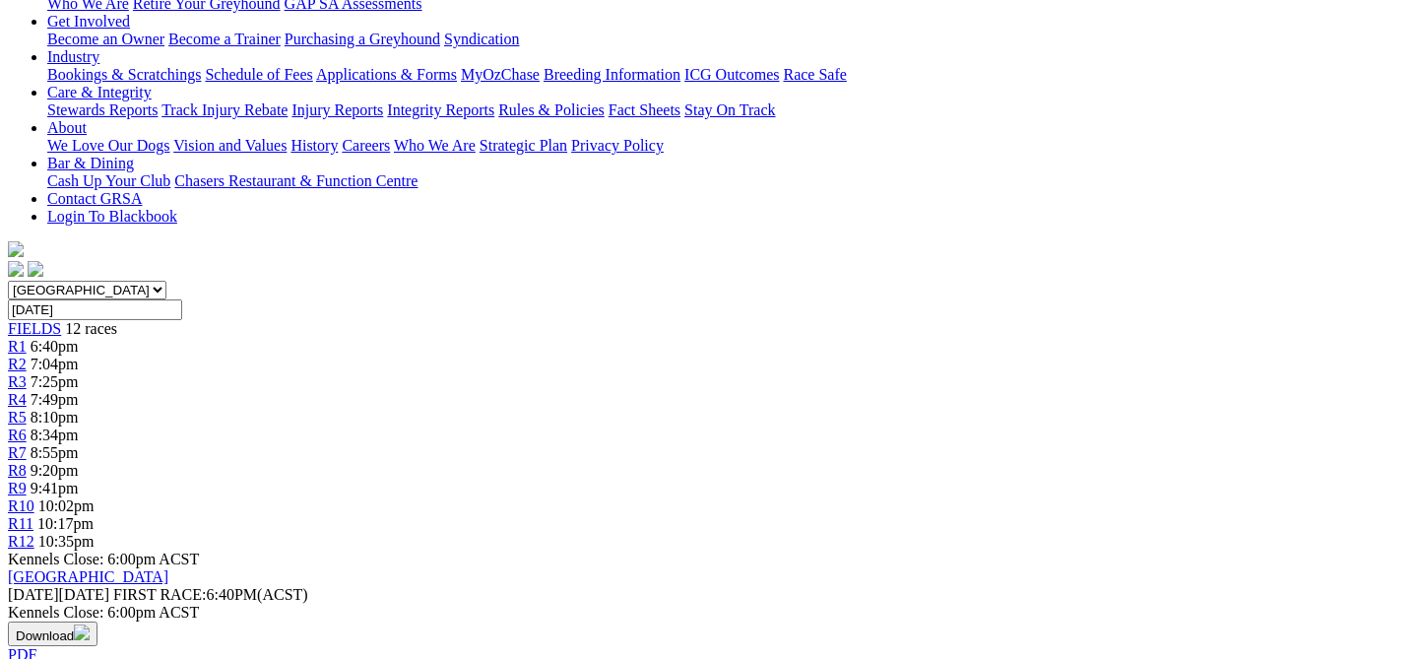
scroll to position [357, 0]
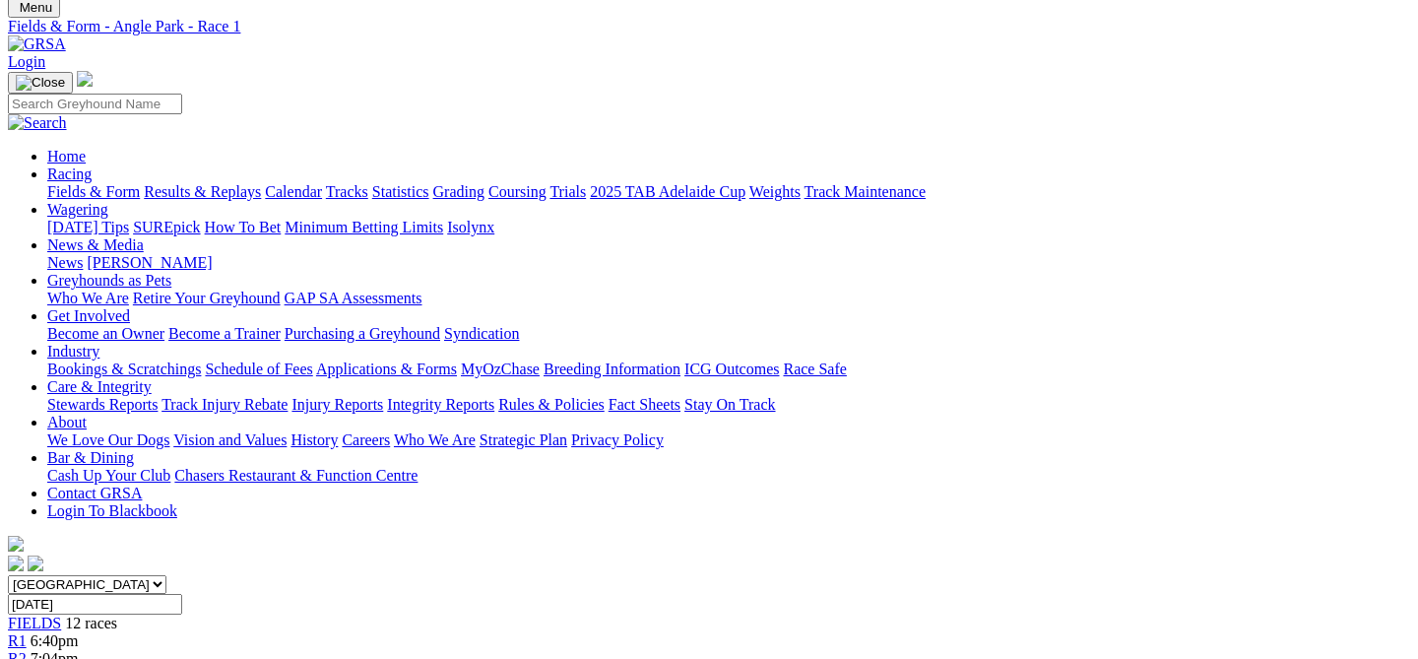
scroll to position [65, 0]
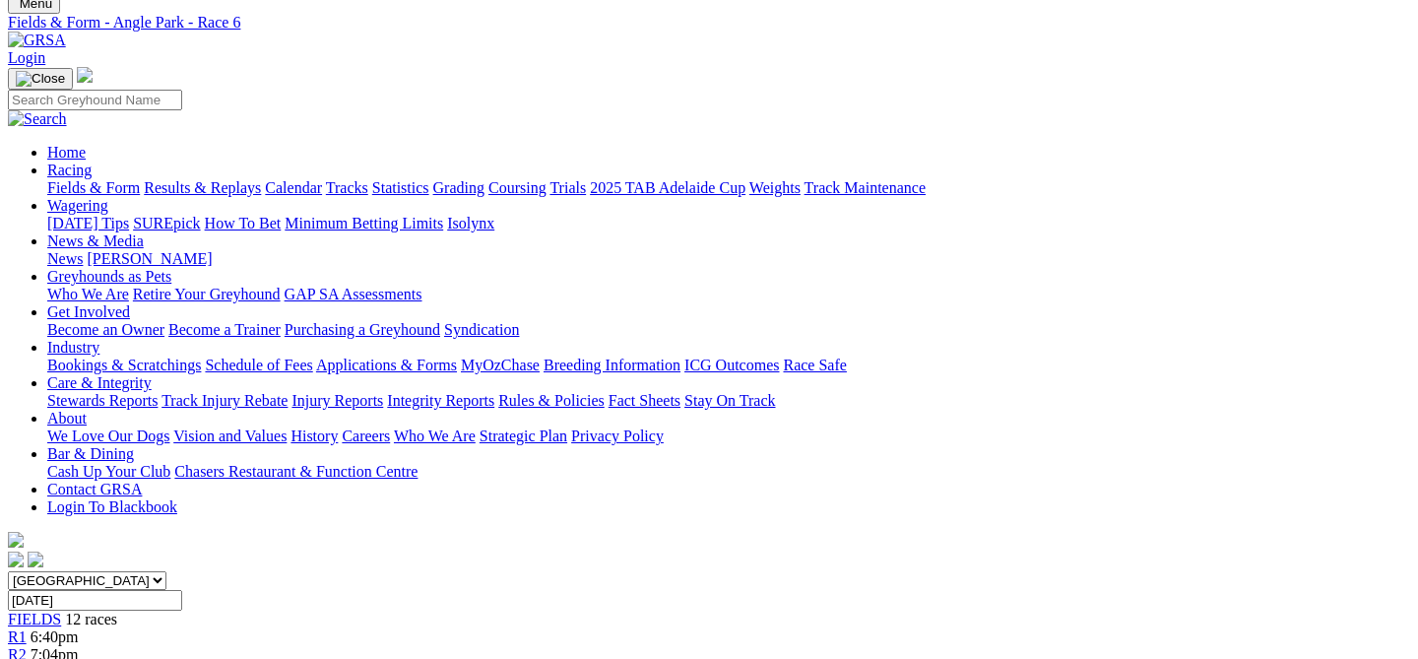
scroll to position [0, 2]
